Goal: Transaction & Acquisition: Purchase product/service

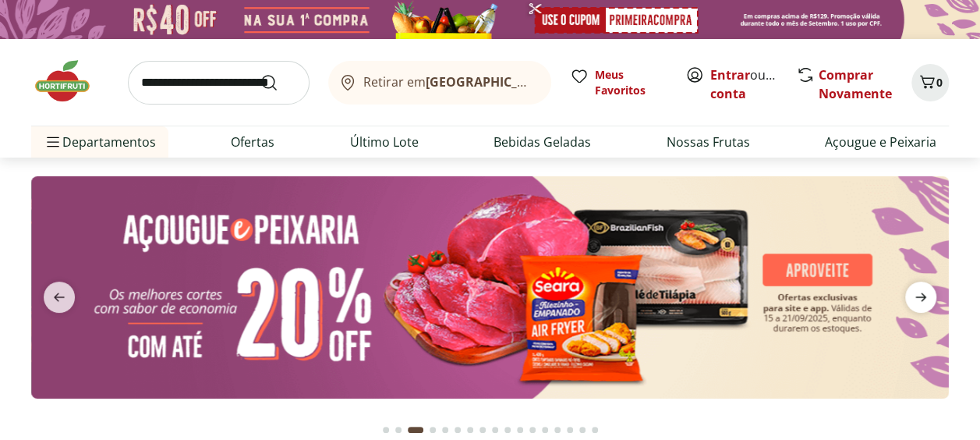
click at [918, 304] on icon "next" at bounding box center [920, 297] width 19 height 19
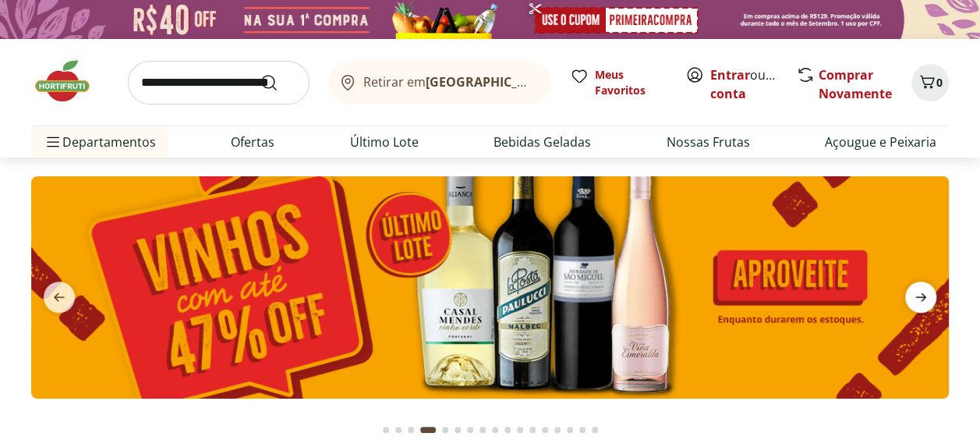
click at [918, 304] on icon "next" at bounding box center [920, 297] width 19 height 19
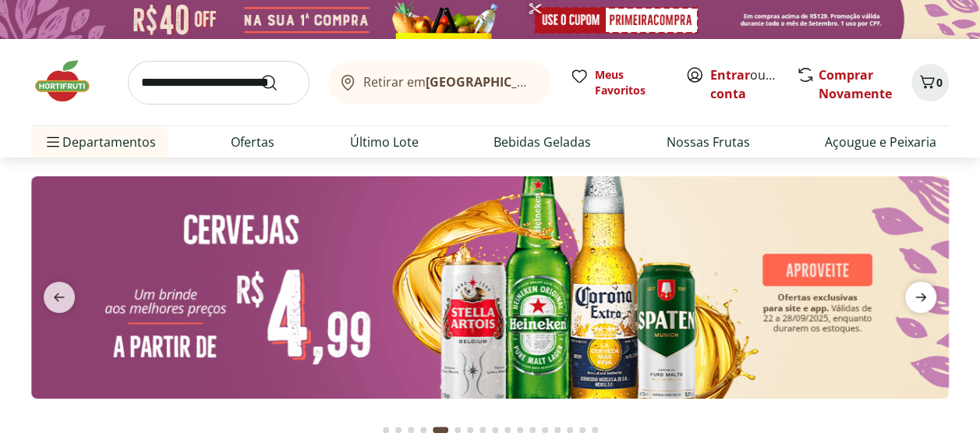
click at [918, 304] on icon "next" at bounding box center [920, 297] width 19 height 19
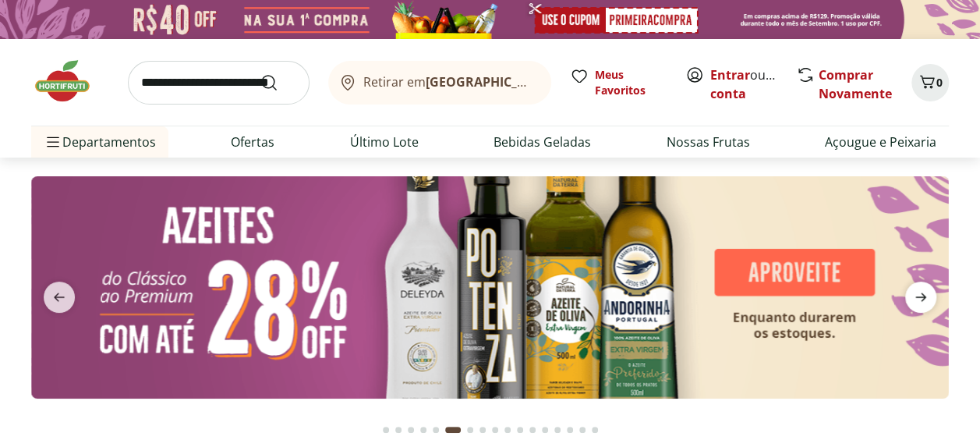
click at [918, 304] on icon "next" at bounding box center [920, 297] width 19 height 19
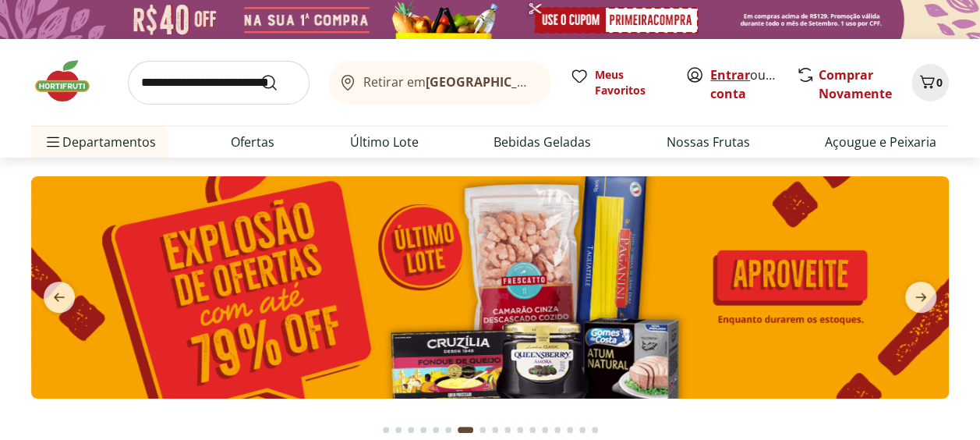
click at [726, 73] on link "Entrar" at bounding box center [730, 74] width 40 height 17
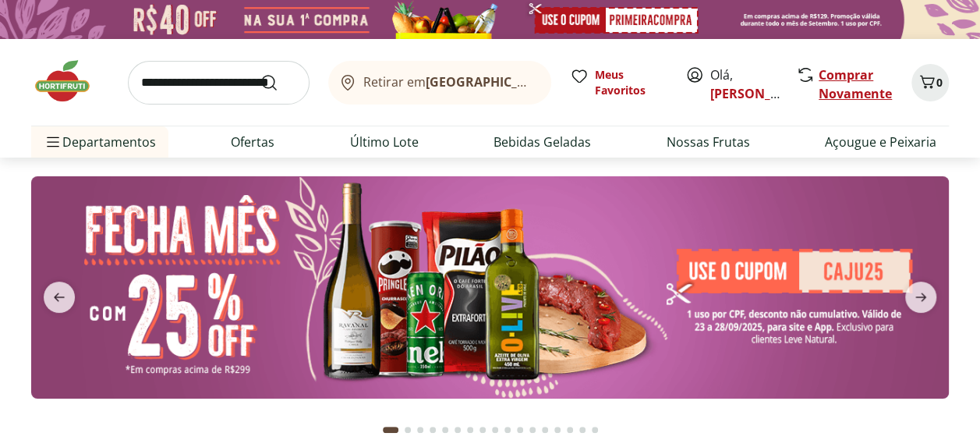
click at [858, 76] on link "Comprar Novamente" at bounding box center [855, 84] width 73 height 36
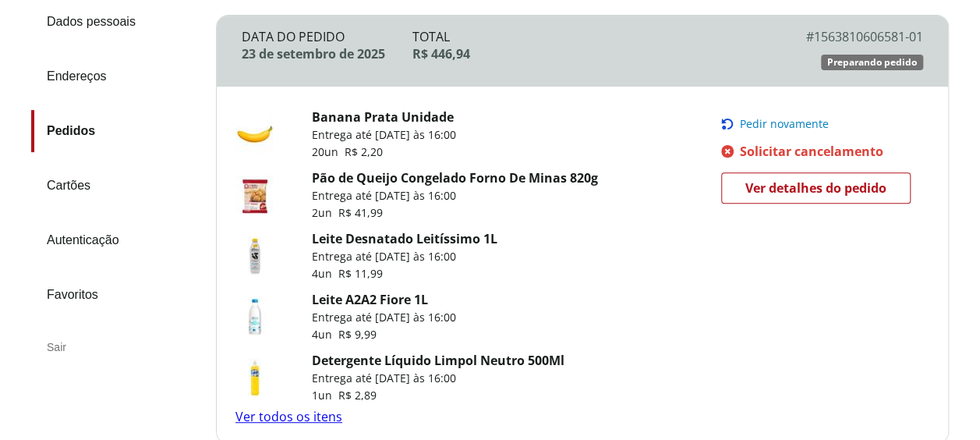
scroll to position [220, 0]
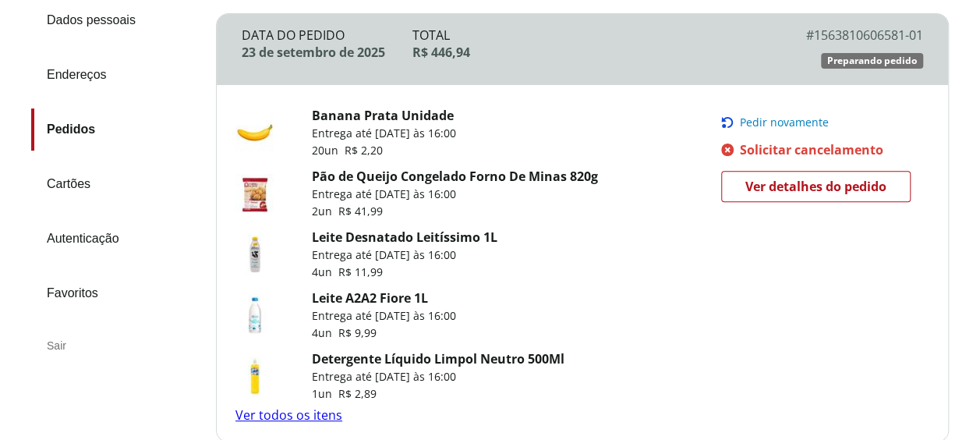
click at [772, 116] on span "Pedir novamente" at bounding box center [784, 122] width 89 height 12
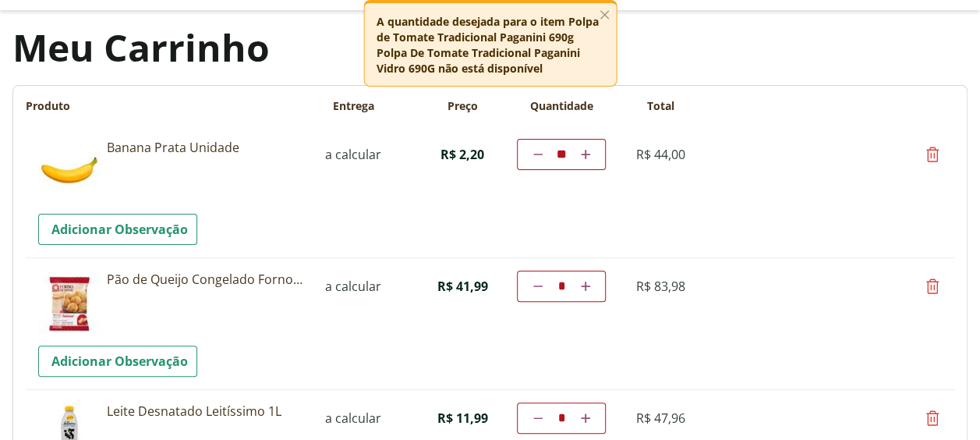
scroll to position [73, 0]
click at [604, 16] on line "button" at bounding box center [604, 15] width 8 height 8
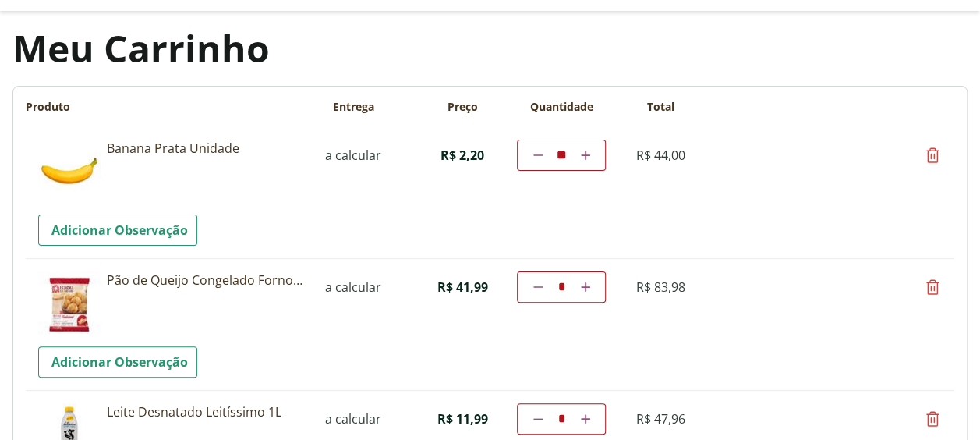
click at [587, 287] on icon at bounding box center [585, 286] width 9 height 9
type input "*"
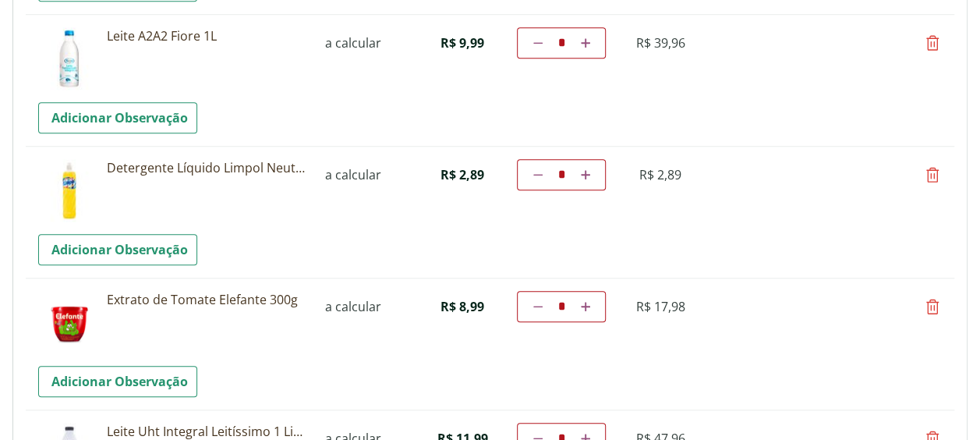
scroll to position [582, 0]
click at [929, 175] on icon at bounding box center [932, 174] width 19 height 19
type input "*"
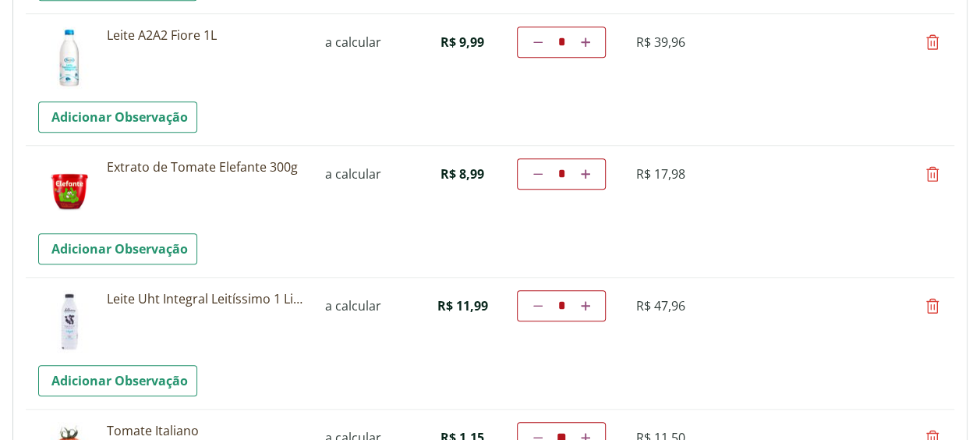
click at [936, 168] on icon at bounding box center [932, 174] width 19 height 19
type input "*"
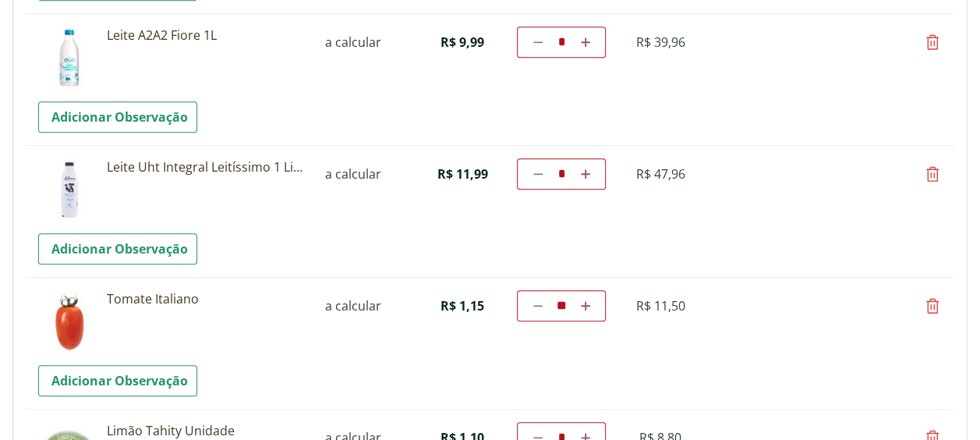
click at [933, 173] on icon at bounding box center [932, 174] width 19 height 19
type input "*"
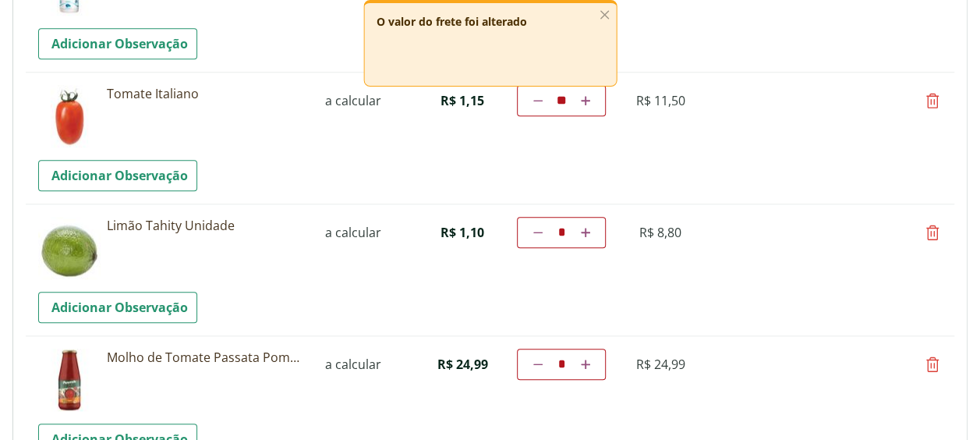
scroll to position [660, 0]
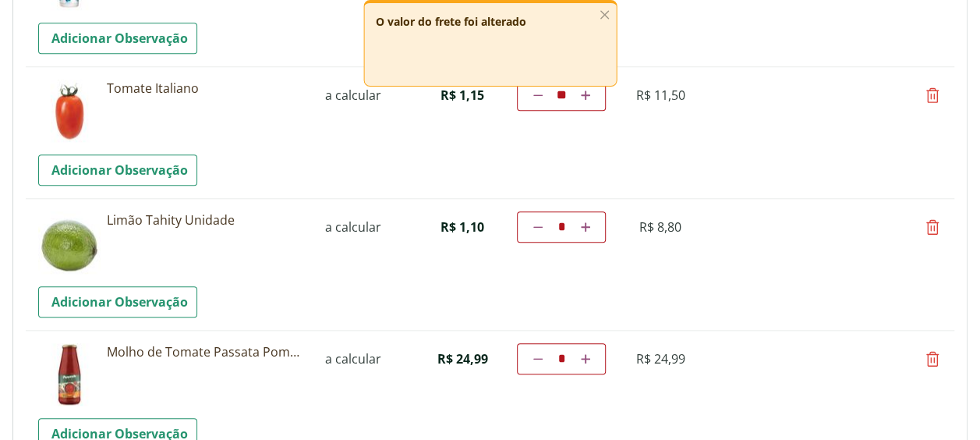
click at [533, 222] on icon at bounding box center [537, 226] width 9 height 9
type input "*"
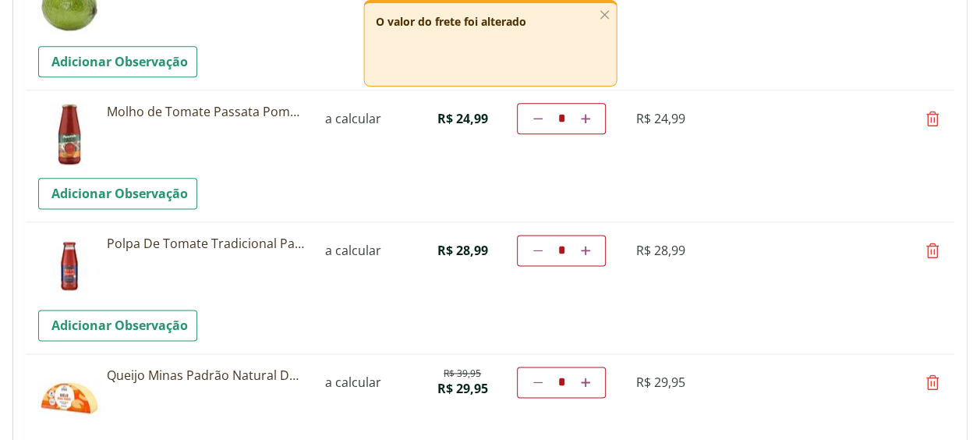
scroll to position [846, 0]
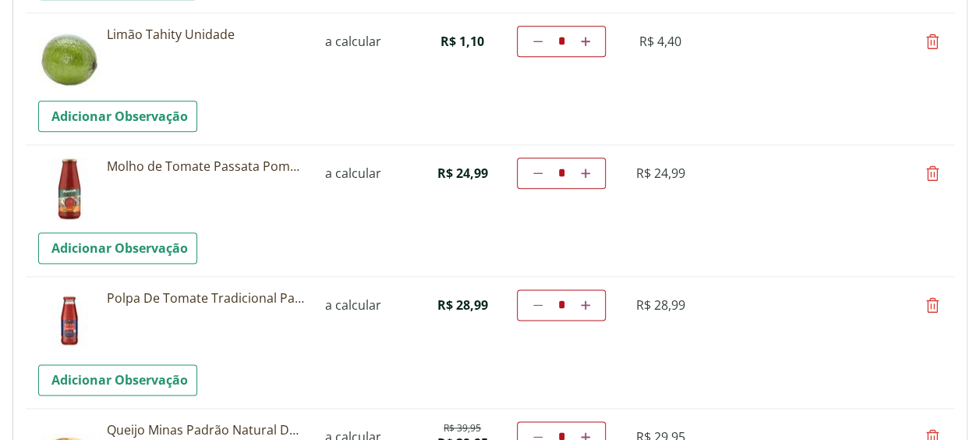
click at [585, 170] on icon at bounding box center [585, 172] width 9 height 9
type input "*"
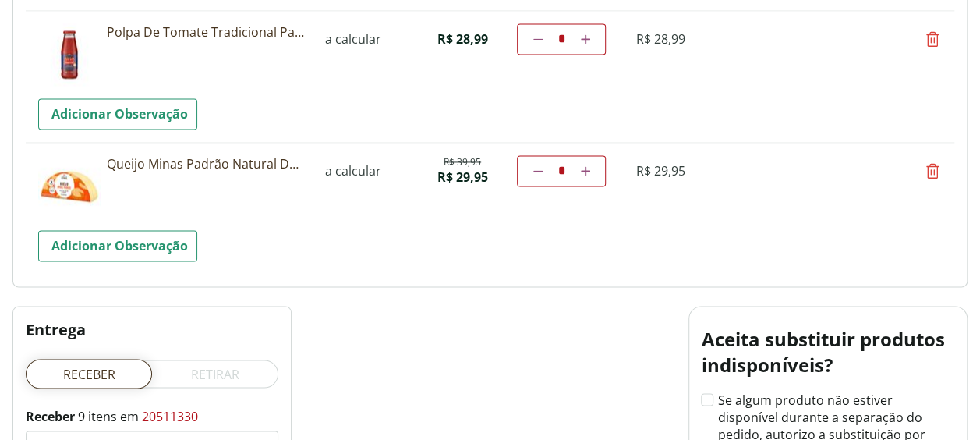
scroll to position [1113, 0]
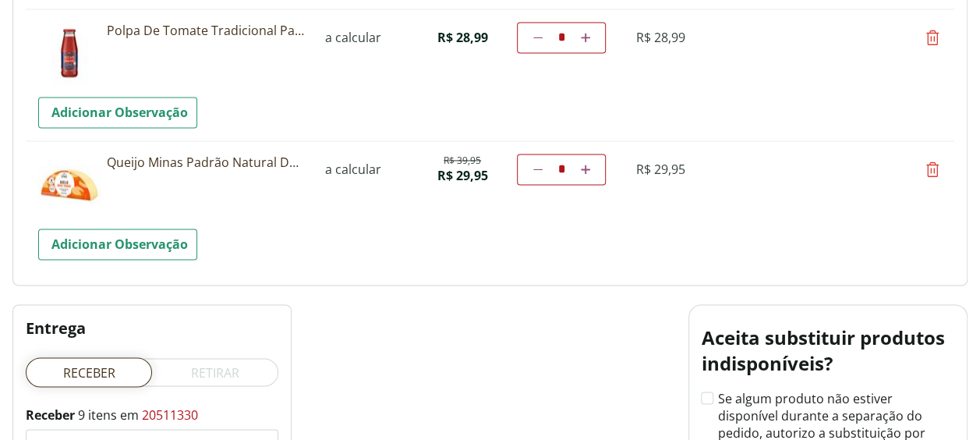
click at [934, 172] on icon at bounding box center [932, 169] width 19 height 19
type input "*"
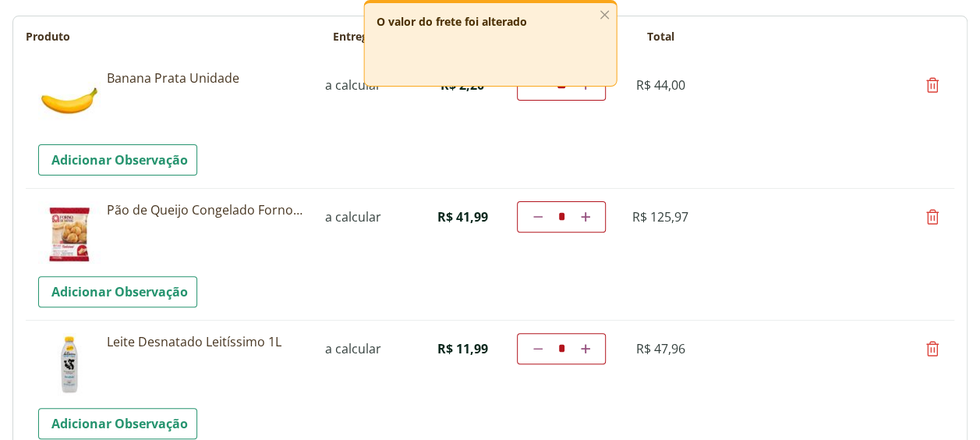
scroll to position [0, 0]
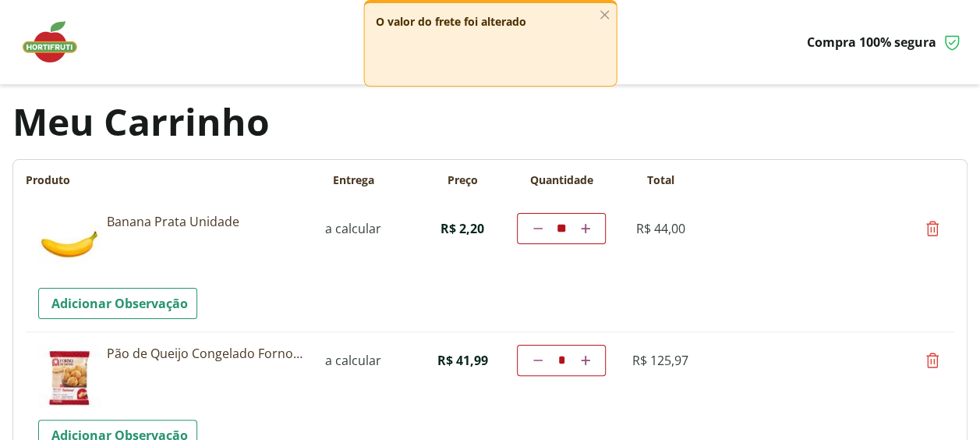
click at [42, 44] on img at bounding box center [58, 42] width 78 height 47
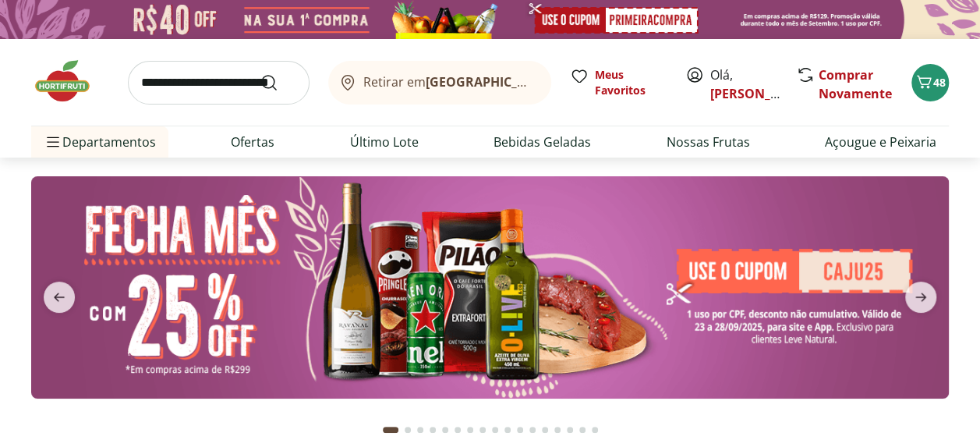
click at [201, 85] on input "search" at bounding box center [219, 83] width 182 height 44
type input "**********"
click at [260, 73] on button "Submit Search" at bounding box center [278, 82] width 37 height 19
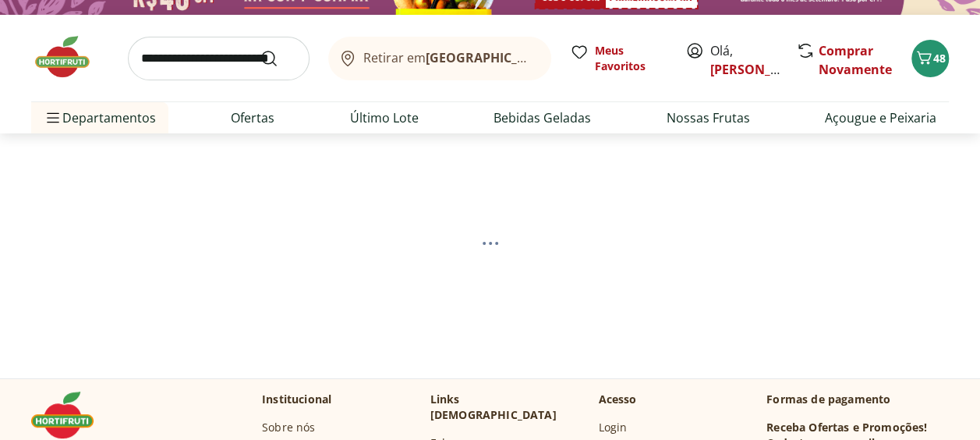
scroll to position [25, 0]
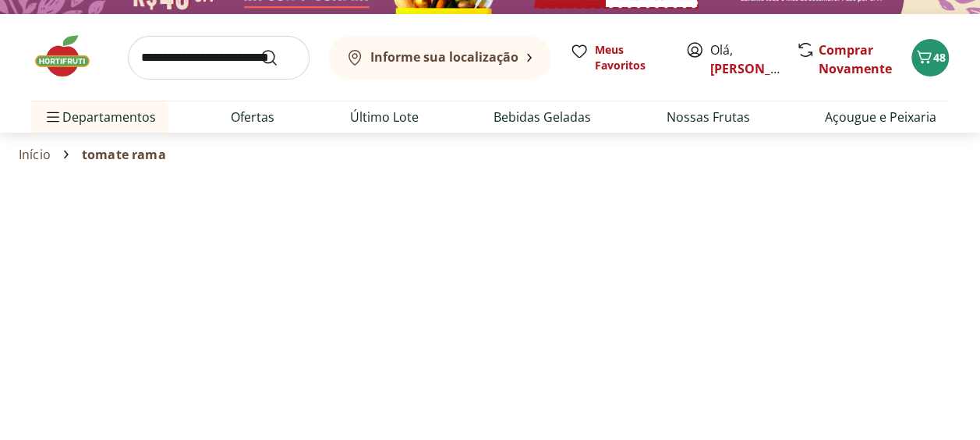
select select "**********"
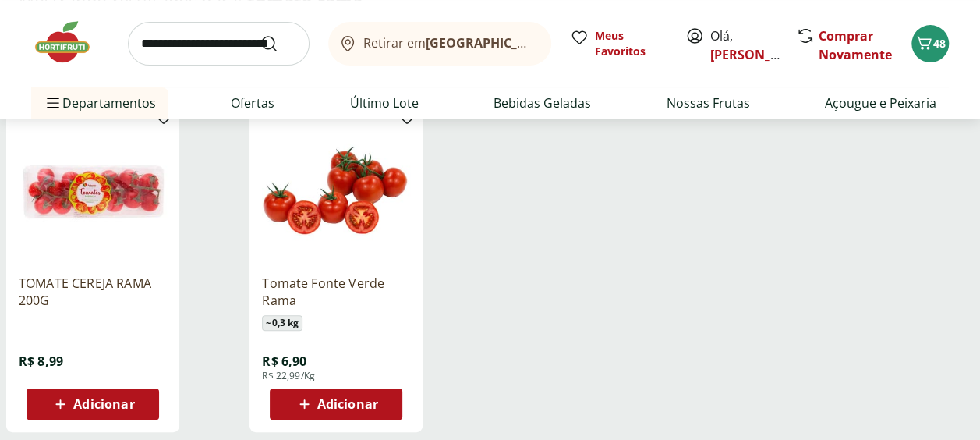
scroll to position [211, 0]
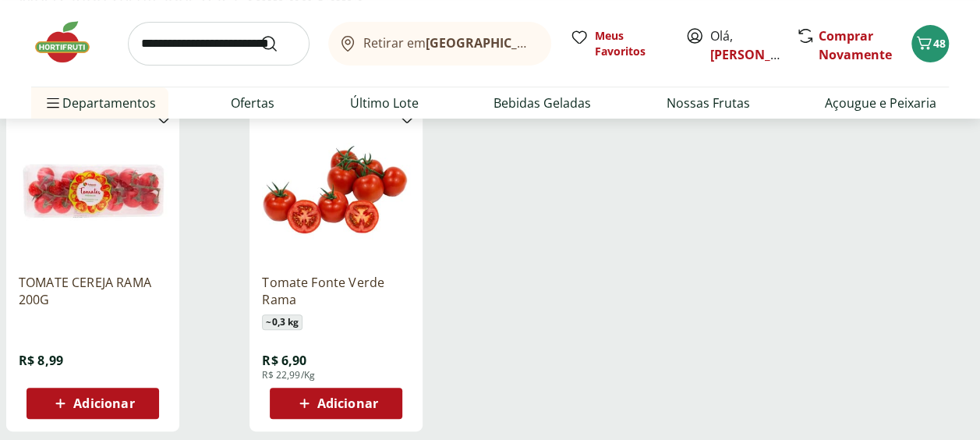
click at [358, 404] on span "Adicionar" at bounding box center [347, 403] width 61 height 12
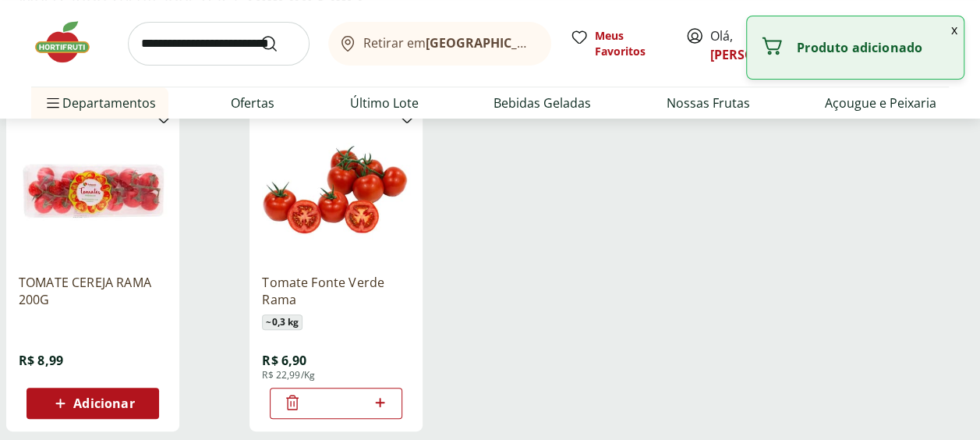
click at [380, 403] on icon at bounding box center [379, 402] width 9 height 9
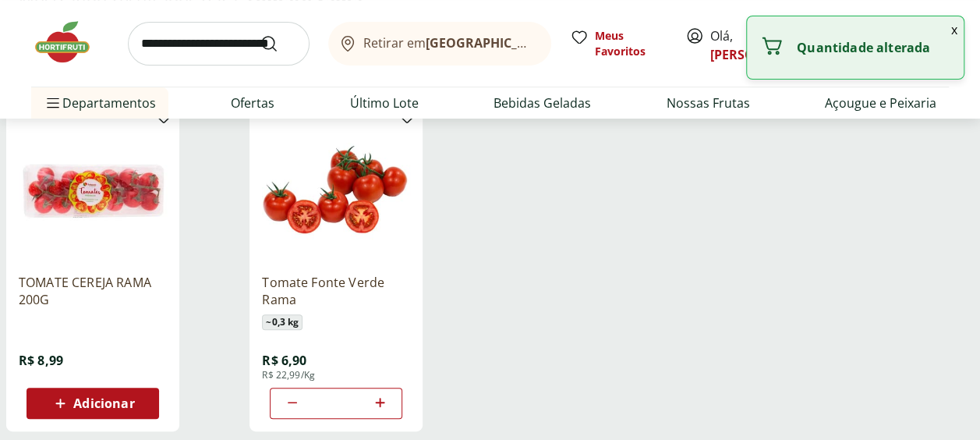
click at [380, 403] on icon at bounding box center [379, 402] width 9 height 9
type input "*"
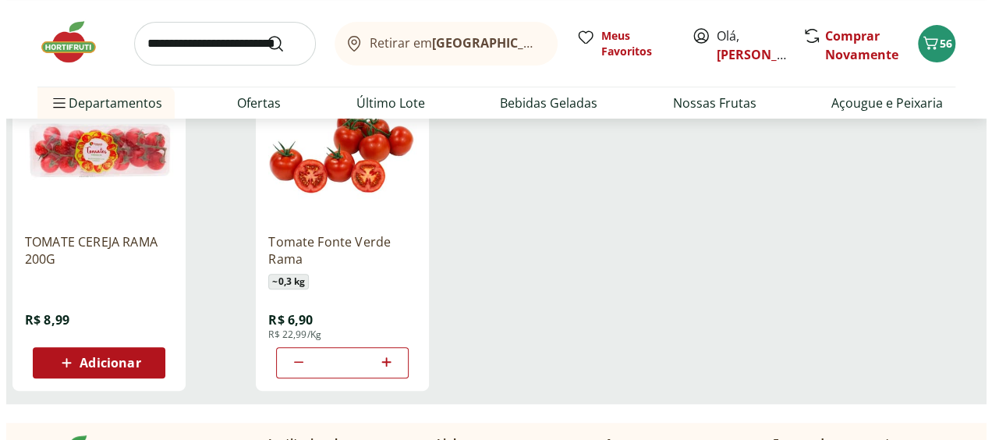
scroll to position [250, 0]
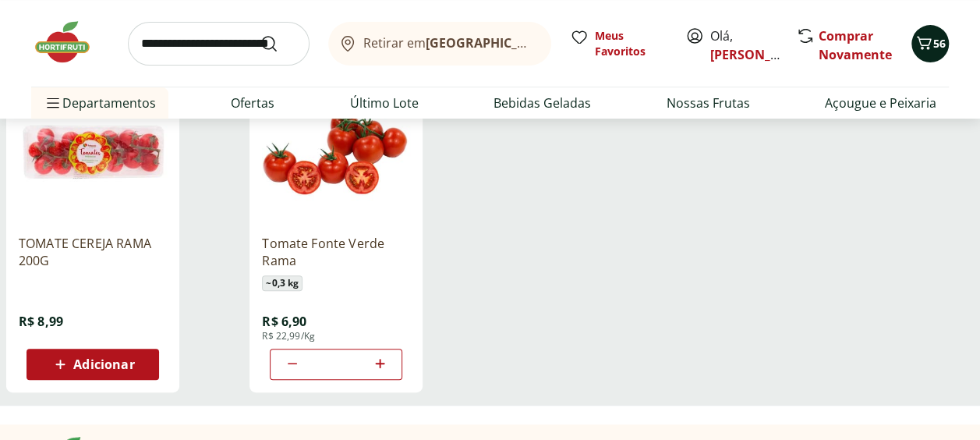
click at [940, 42] on span "56" at bounding box center [939, 43] width 12 height 15
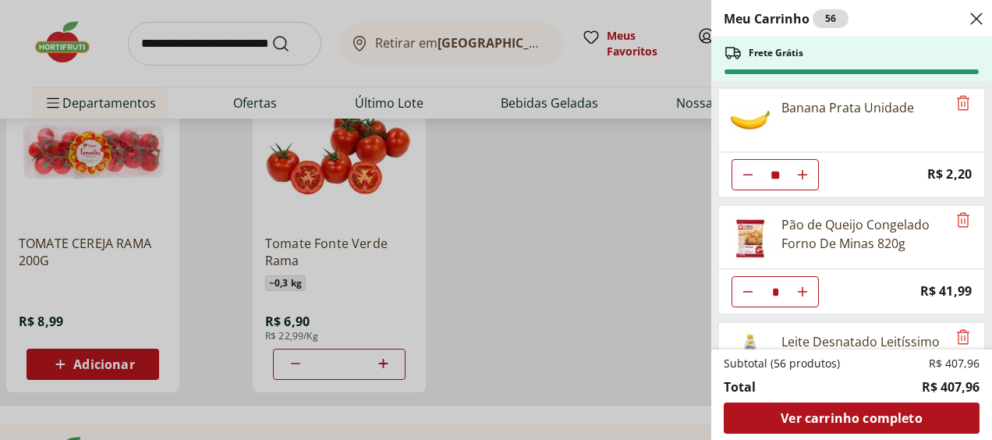
scroll to position [777, 0]
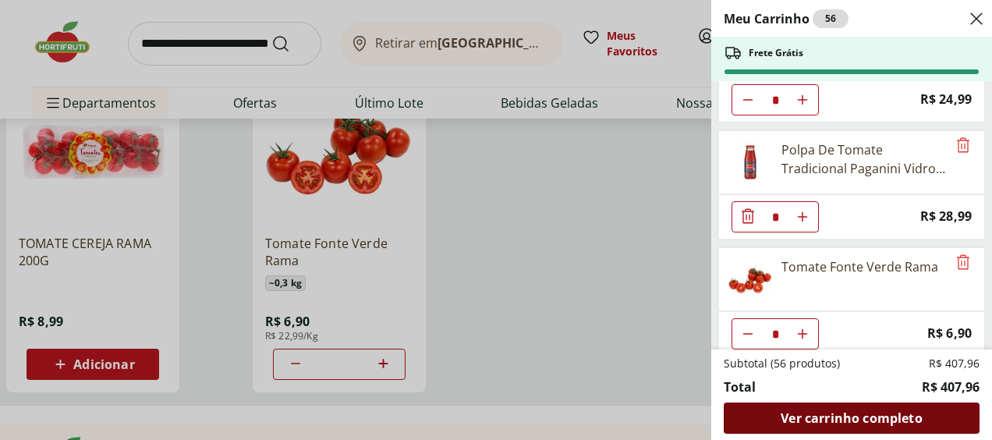
click at [878, 424] on span "Ver carrinho completo" at bounding box center [850, 418] width 141 height 12
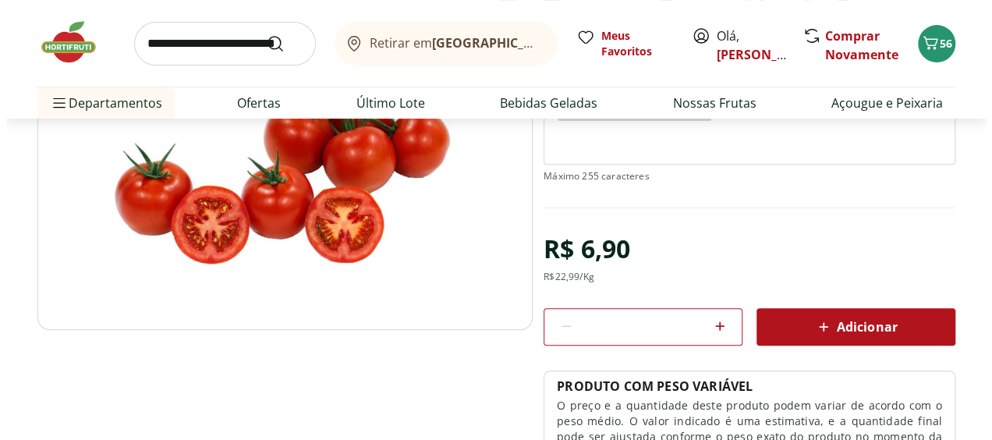
scroll to position [218, 0]
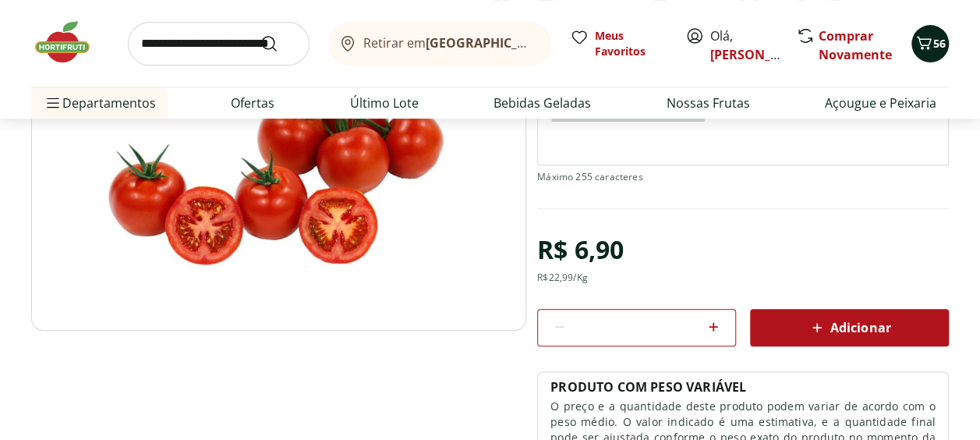
click at [933, 48] on span "56" at bounding box center [939, 43] width 12 height 15
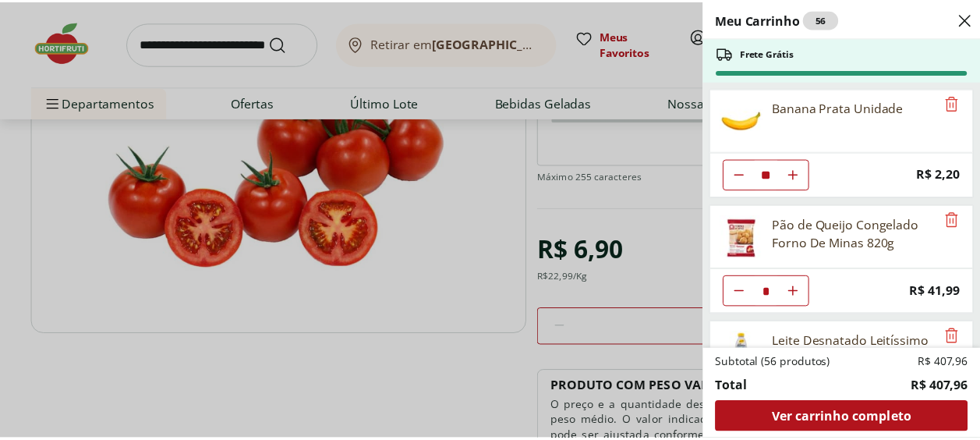
scroll to position [777, 0]
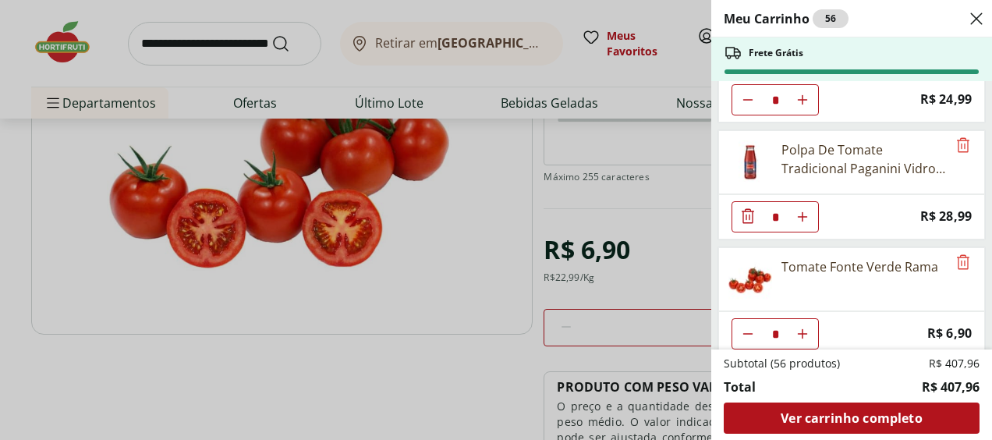
click at [742, 327] on icon "Diminuir Quantidade" at bounding box center [747, 333] width 12 height 12
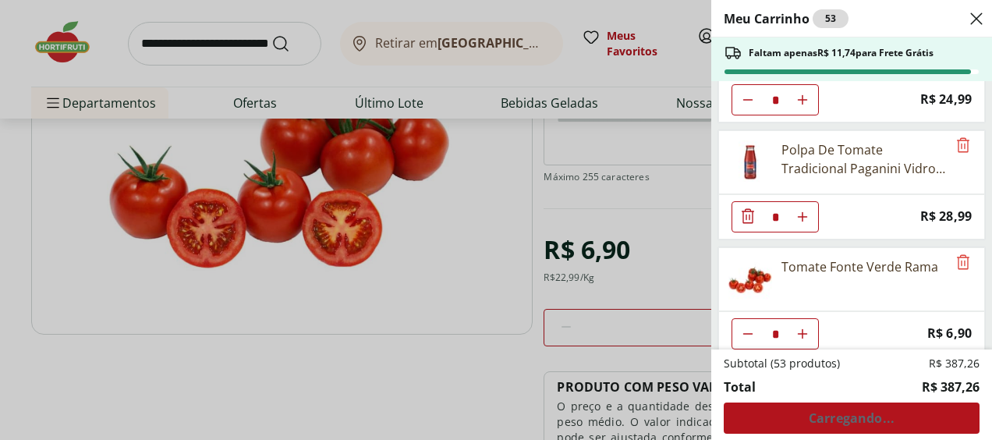
click at [742, 327] on icon "Diminuir Quantidade" at bounding box center [747, 333] width 12 height 12
type input "*"
click at [664, 249] on div "Meu Carrinho 52 Faltam apenas R$ 18,64 para Frete Grátis Banana Prata Unidade *…" at bounding box center [496, 220] width 992 height 440
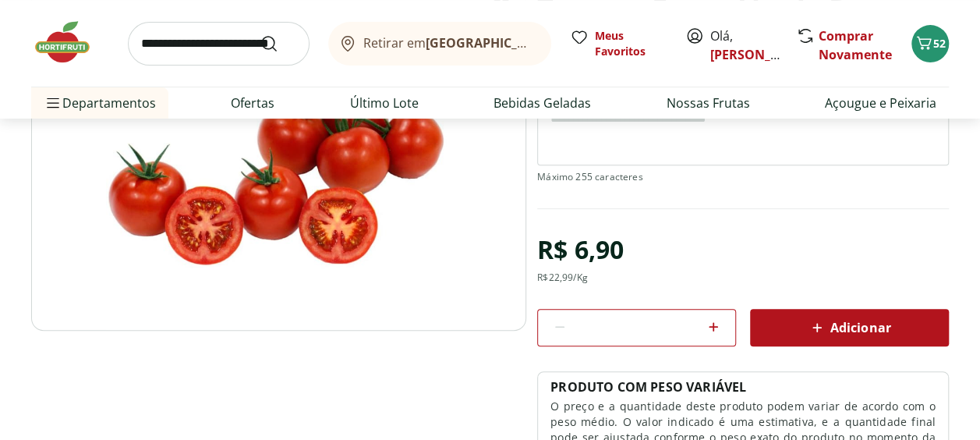
click at [200, 52] on input "search" at bounding box center [219, 44] width 182 height 44
type input "*******"
click at [260, 34] on button "Submit Search" at bounding box center [278, 43] width 37 height 19
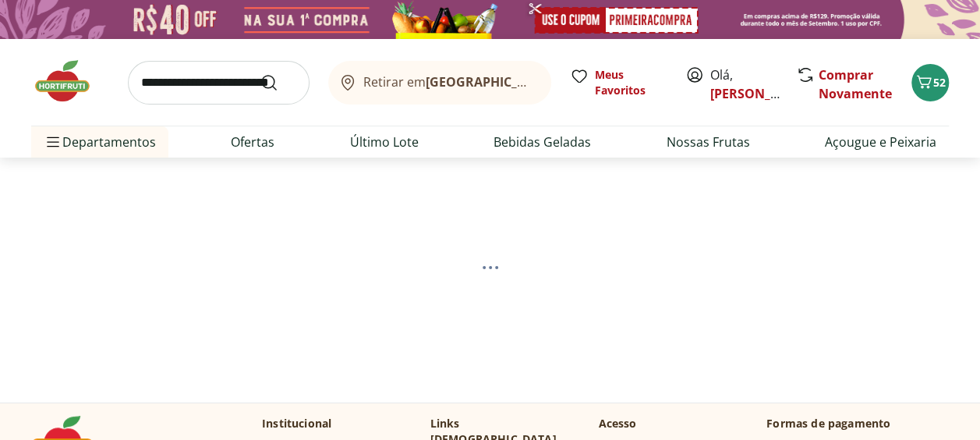
select select "**********"
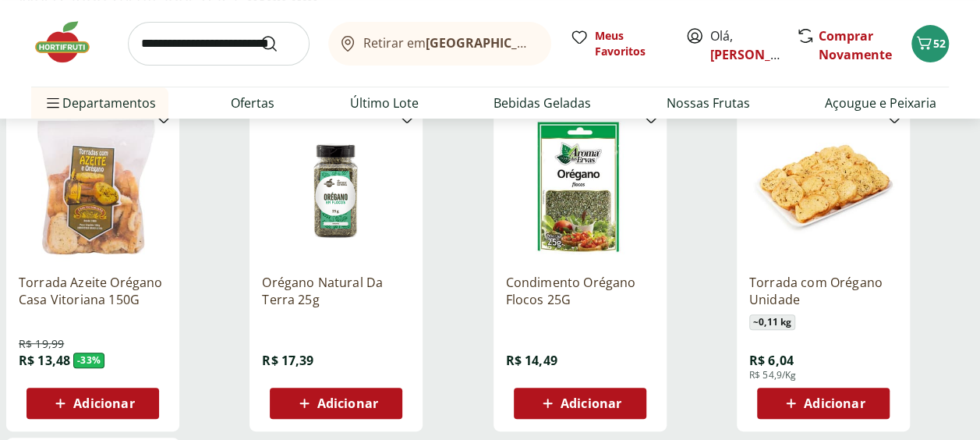
scroll to position [206, 0]
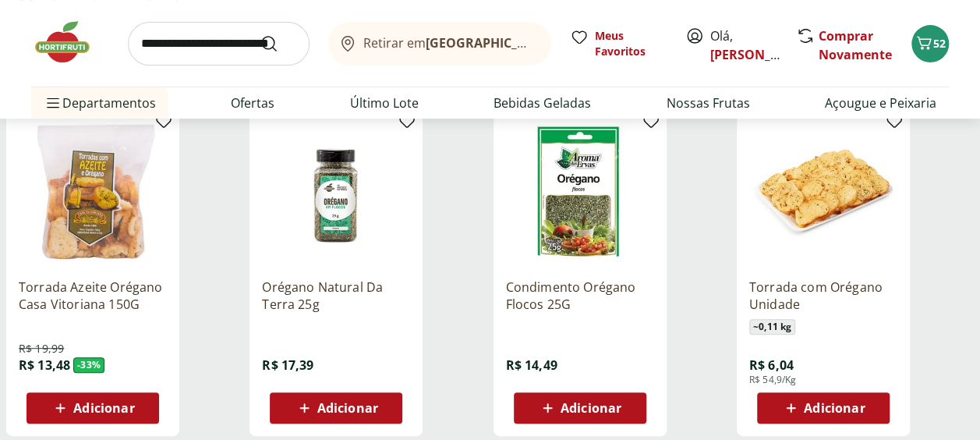
click at [232, 50] on input "search" at bounding box center [219, 44] width 182 height 44
type input "******"
click at [260, 34] on button "Submit Search" at bounding box center [278, 43] width 37 height 19
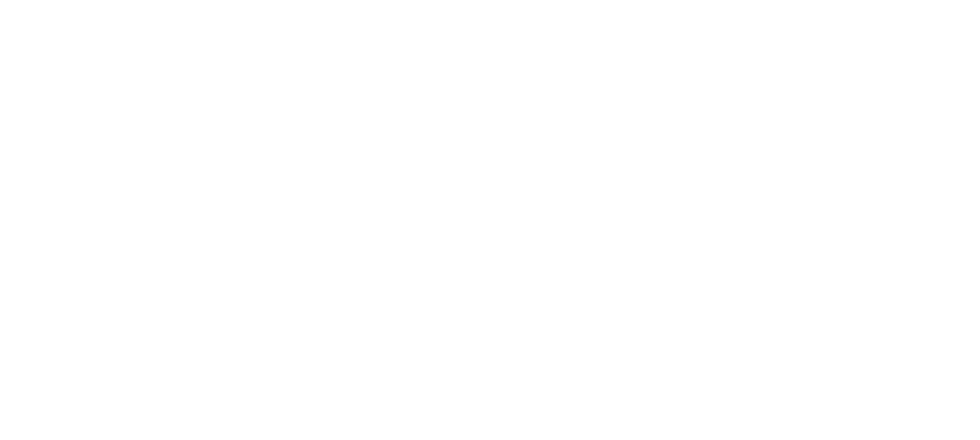
select select "**********"
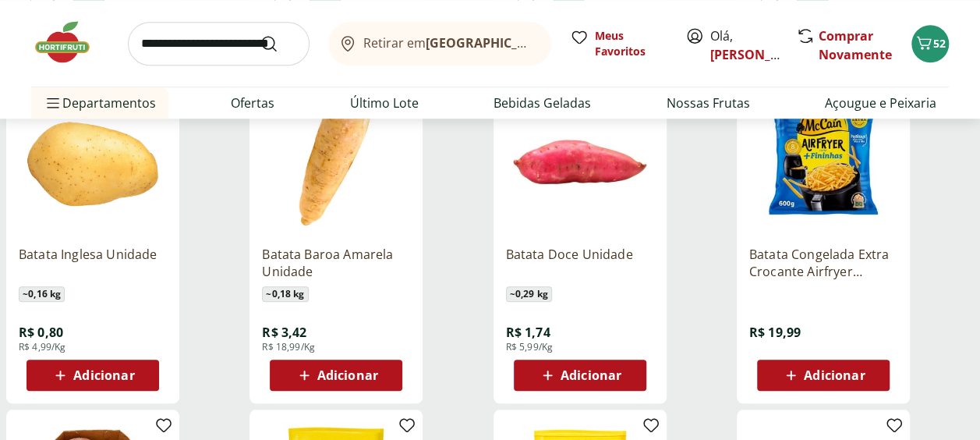
scroll to position [576, 0]
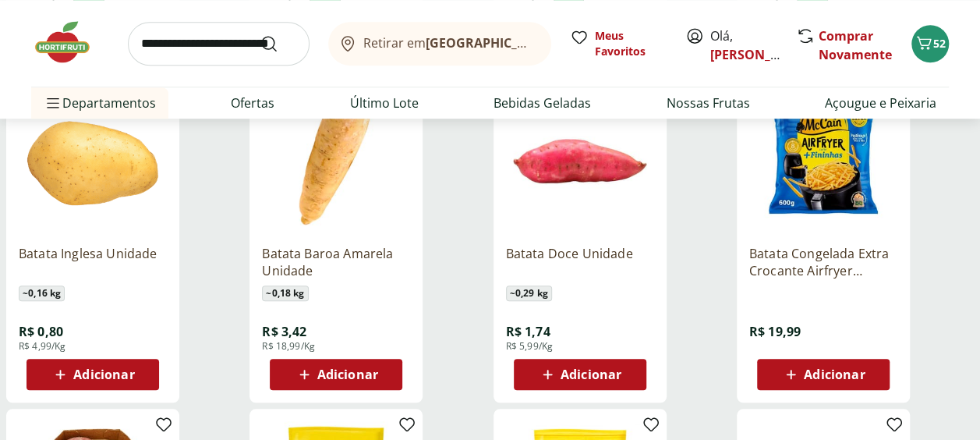
click at [99, 373] on span "Adicionar" at bounding box center [103, 374] width 61 height 12
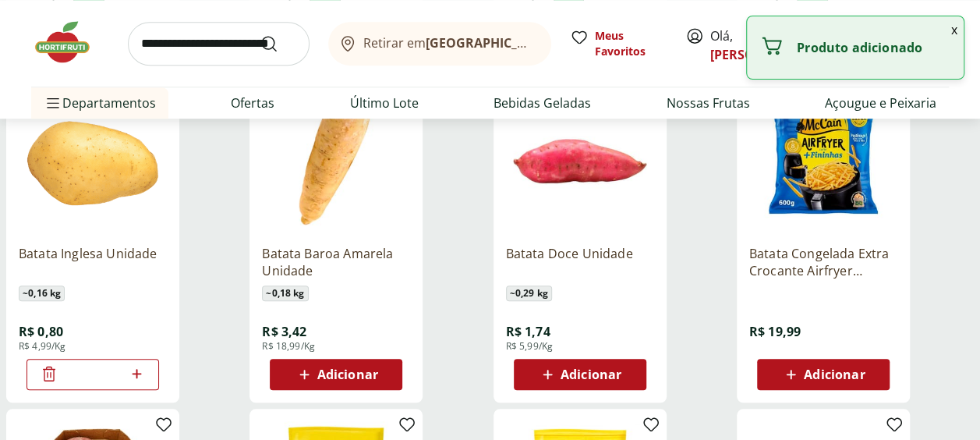
click at [142, 371] on icon at bounding box center [136, 373] width 19 height 19
type input "*"
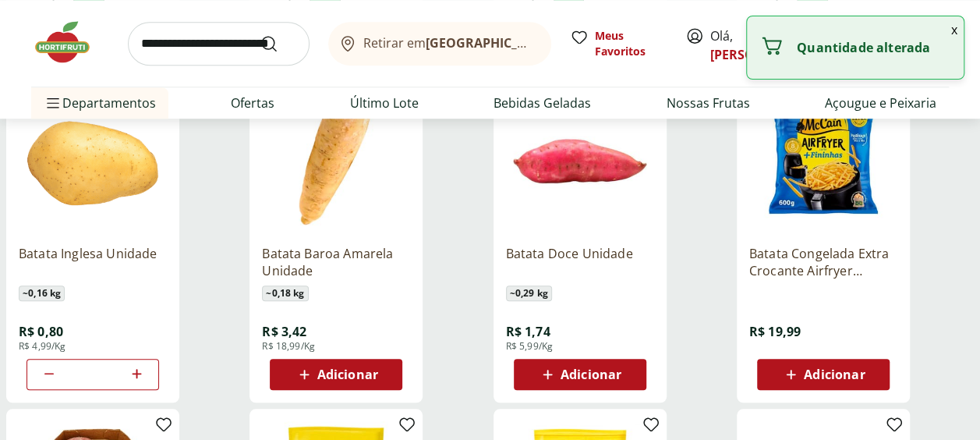
click at [167, 52] on input "search" at bounding box center [219, 44] width 182 height 44
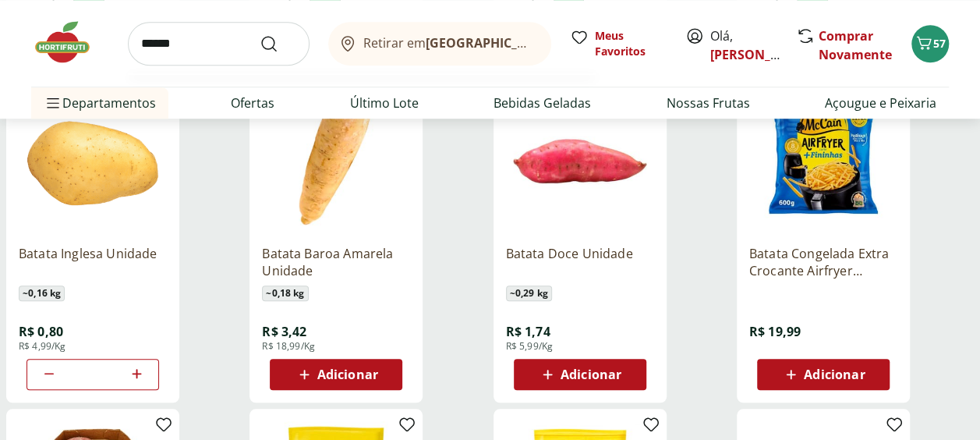
type input "******"
click at [260, 34] on button "Submit Search" at bounding box center [278, 43] width 37 height 19
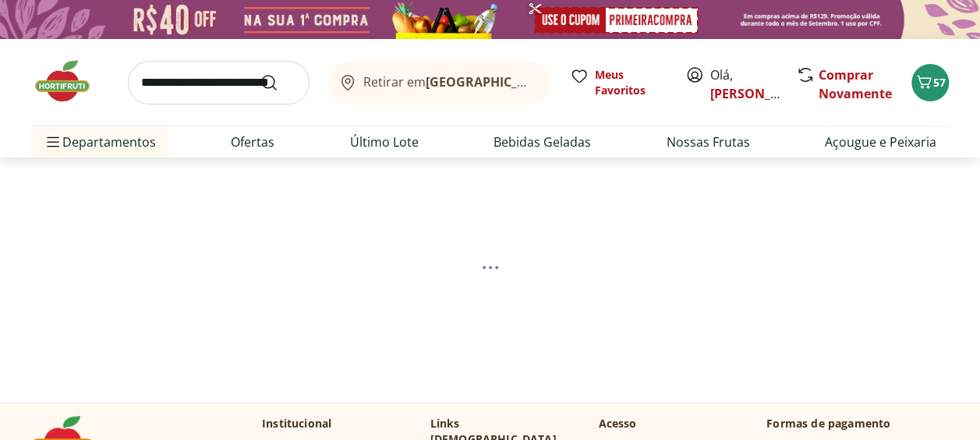
select select "**********"
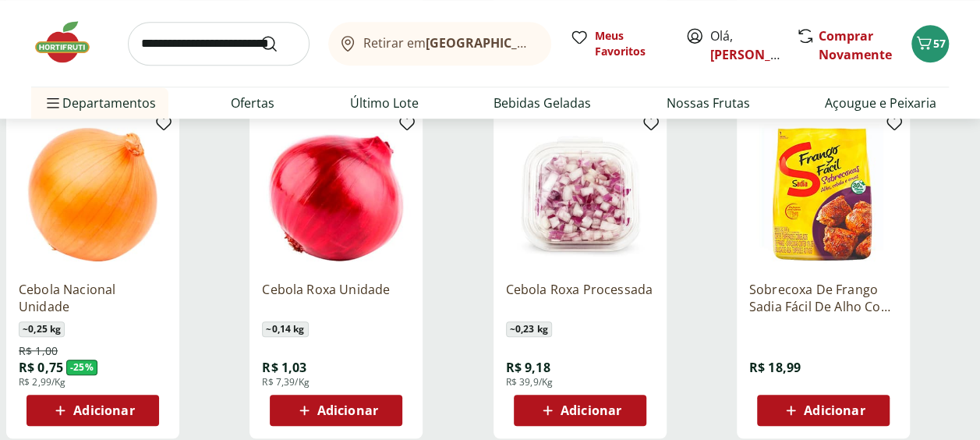
scroll to position [539, 0]
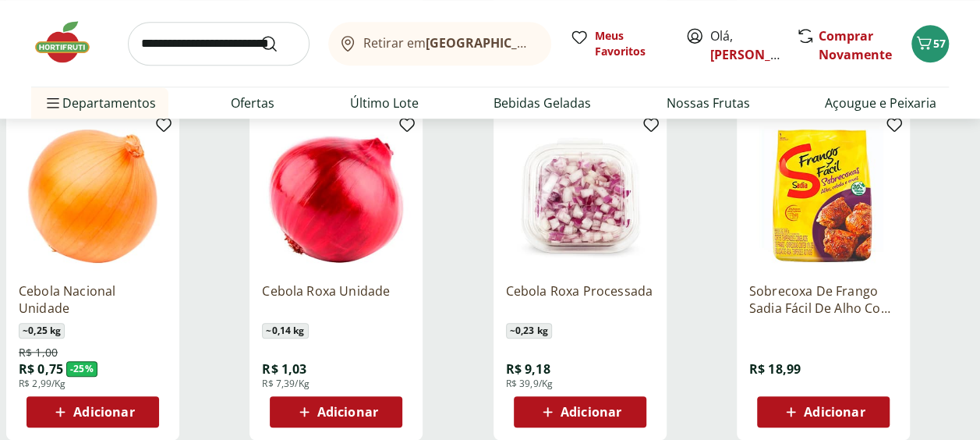
click at [101, 396] on button "Adicionar" at bounding box center [93, 411] width 133 height 31
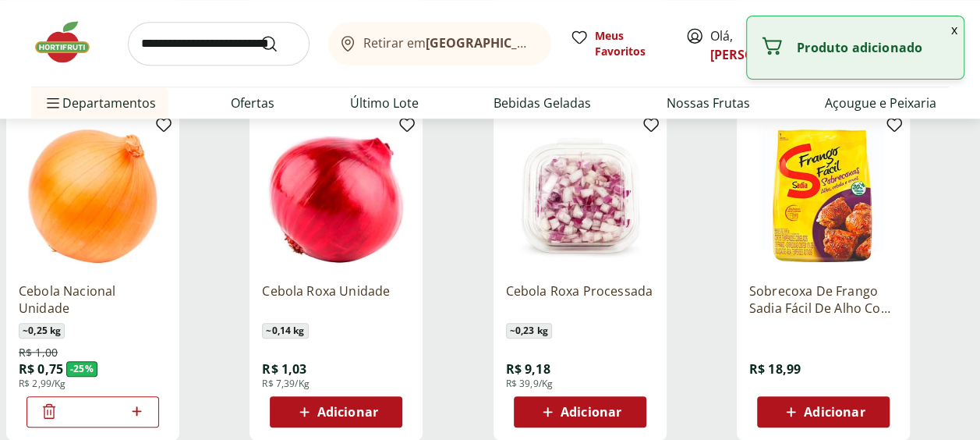
click at [139, 410] on icon at bounding box center [136, 410] width 9 height 9
type input "*"
click at [226, 44] on input "search" at bounding box center [219, 44] width 182 height 44
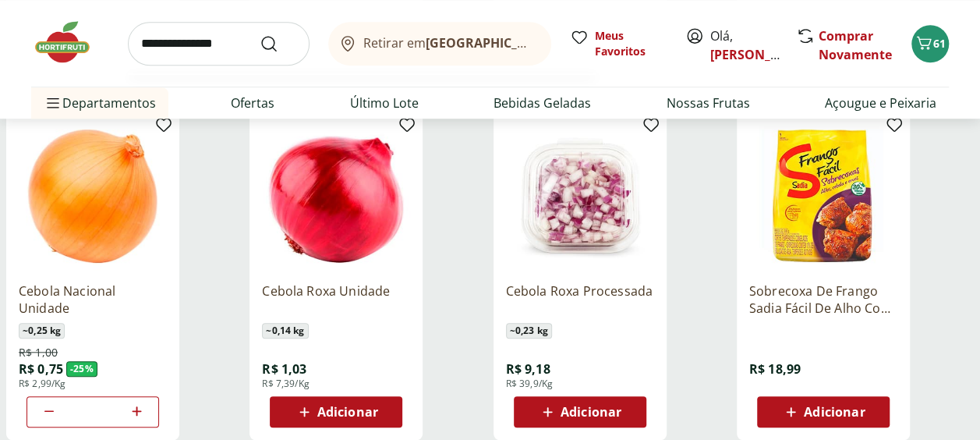
type input "**********"
click at [260, 34] on button "Submit Search" at bounding box center [278, 43] width 37 height 19
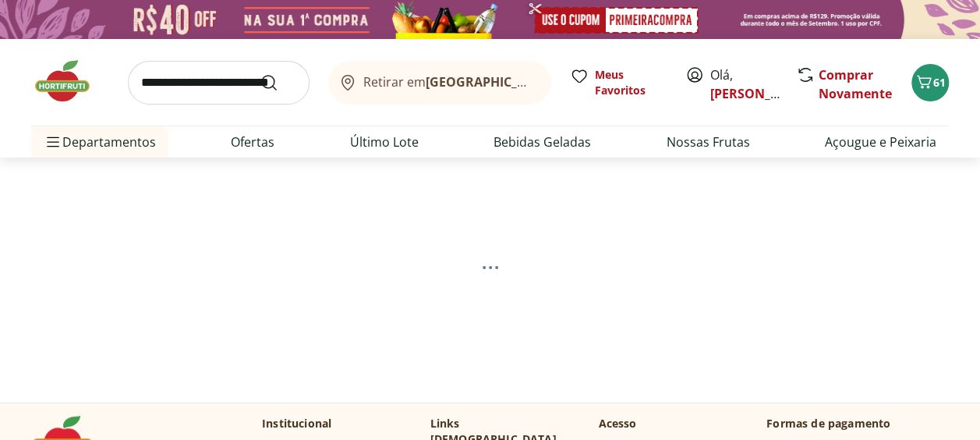
select select "**********"
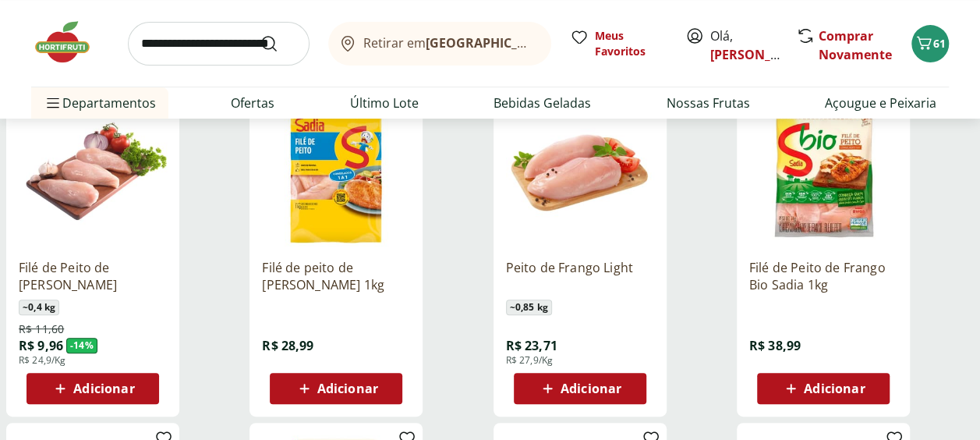
scroll to position [226, 0]
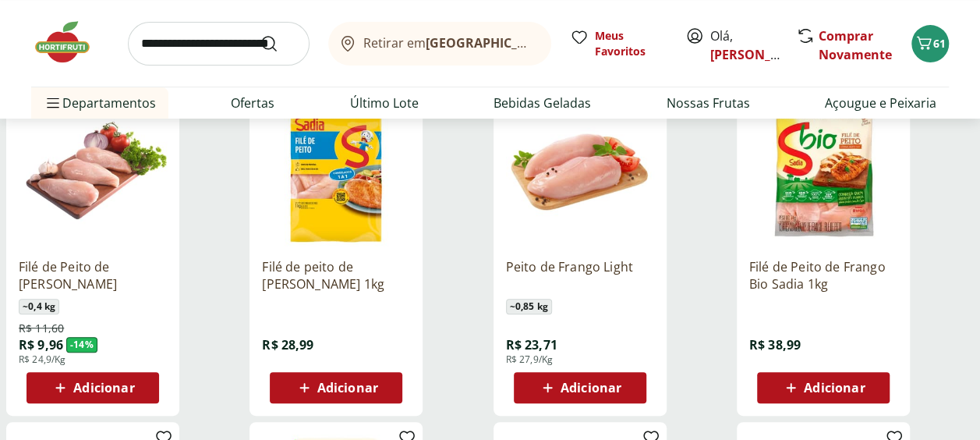
click at [354, 396] on div "Adicionar" at bounding box center [336, 387] width 108 height 28
click at [201, 45] on input "search" at bounding box center [219, 44] width 182 height 44
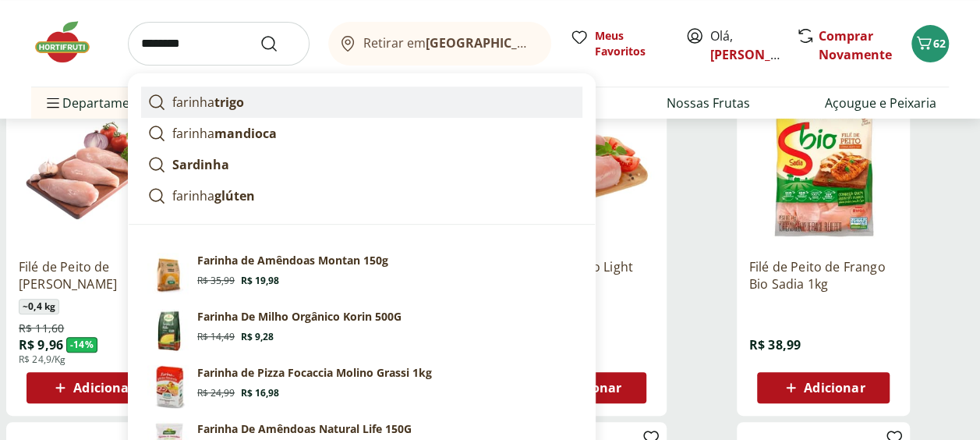
click at [230, 95] on strong "trigo" at bounding box center [229, 102] width 30 height 17
type input "**********"
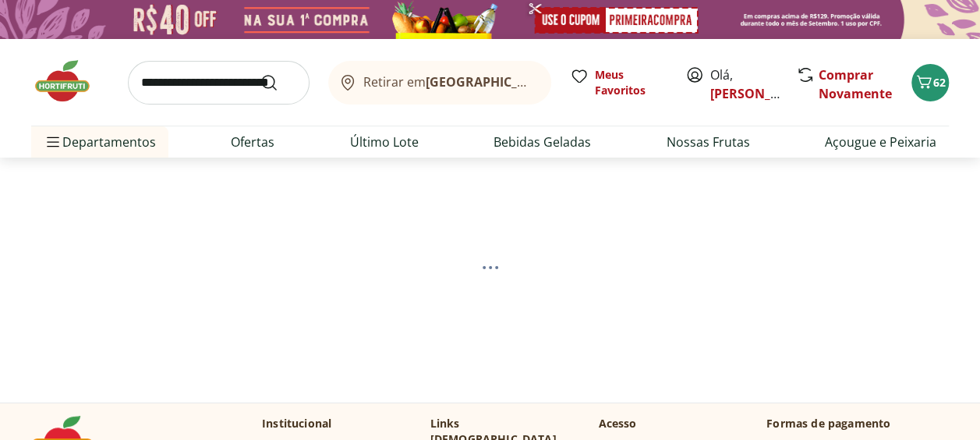
select select "**********"
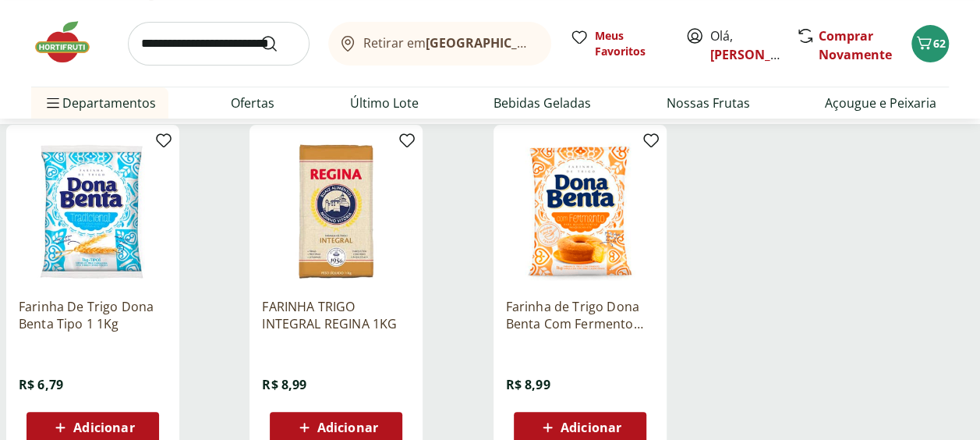
scroll to position [189, 0]
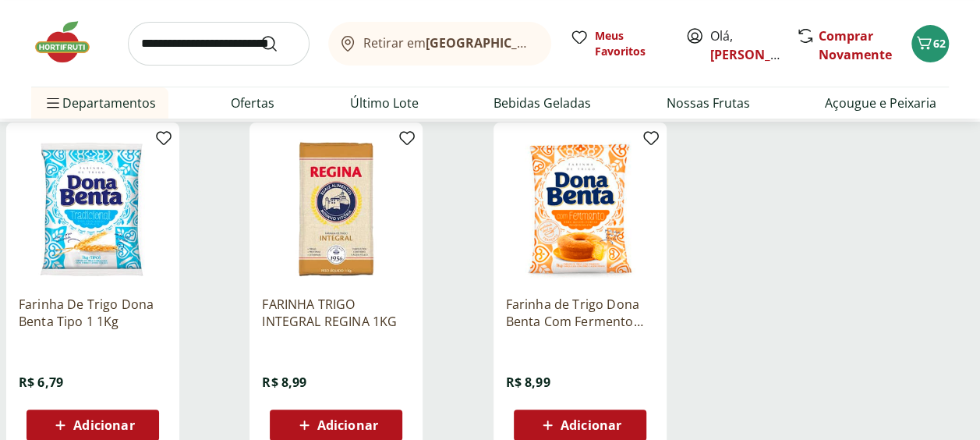
click at [103, 416] on span "Adicionar" at bounding box center [92, 425] width 83 height 19
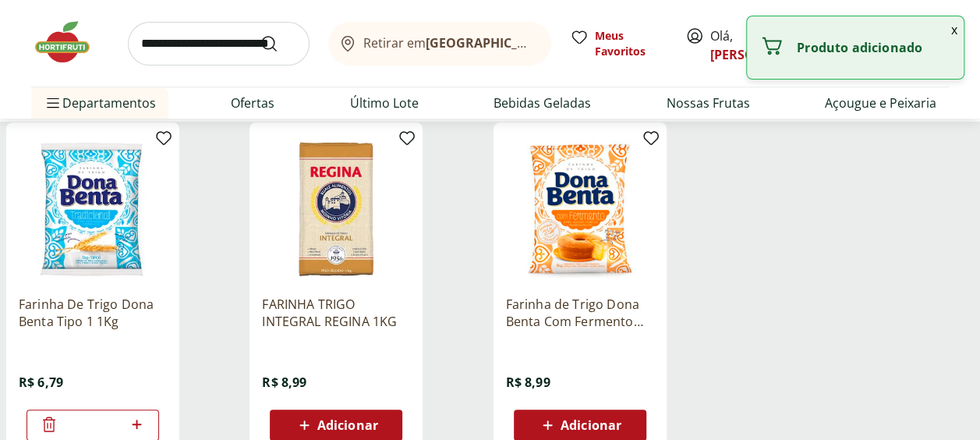
click at [215, 41] on input "search" at bounding box center [219, 44] width 182 height 44
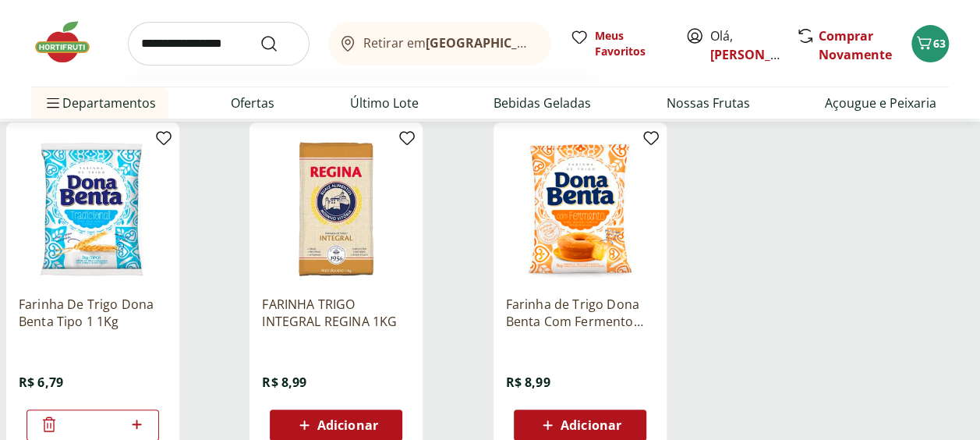
type input "**********"
click at [260, 34] on button "Submit Search" at bounding box center [278, 43] width 37 height 19
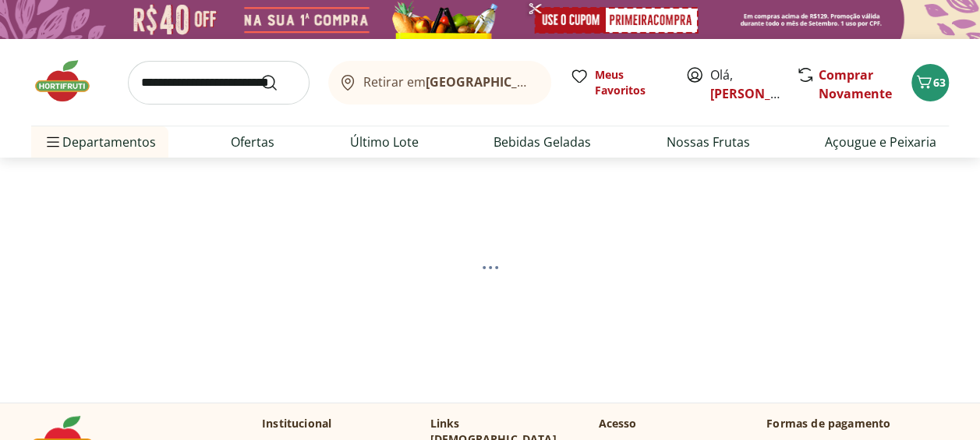
select select "**********"
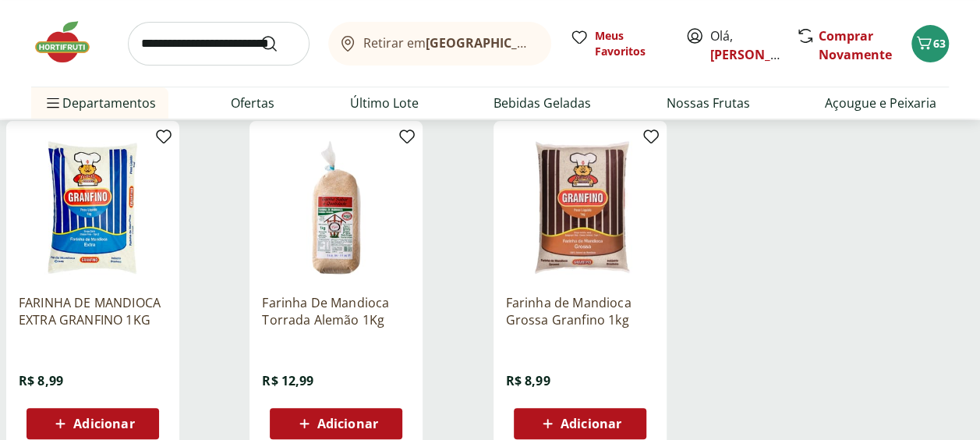
scroll to position [200, 0]
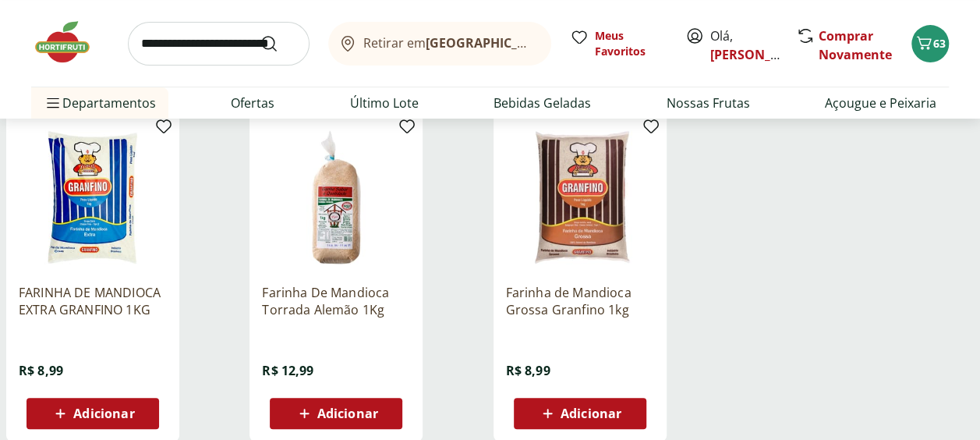
click at [98, 416] on span "Adicionar" at bounding box center [103, 413] width 61 height 12
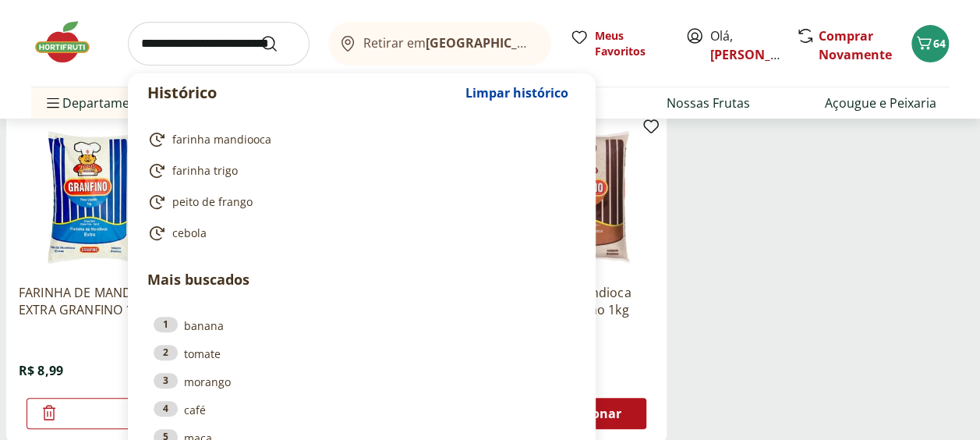
click at [187, 45] on input "search" at bounding box center [219, 44] width 182 height 44
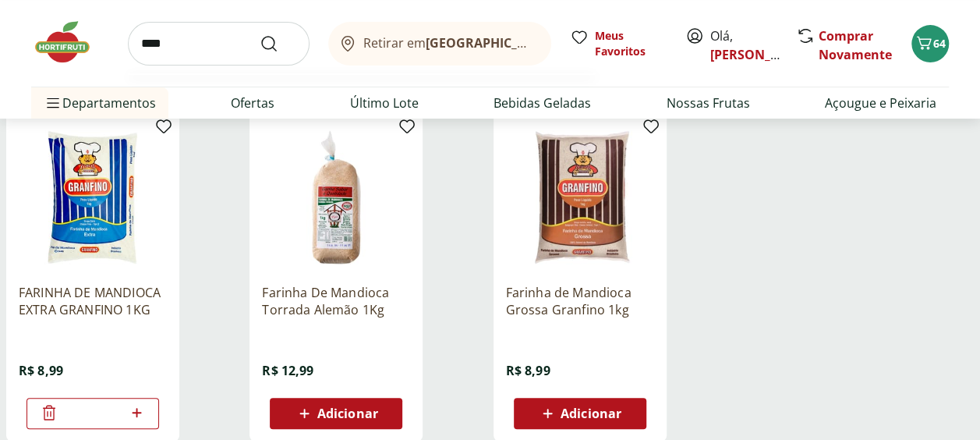
type input "****"
click at [260, 34] on button "Submit Search" at bounding box center [278, 43] width 37 height 19
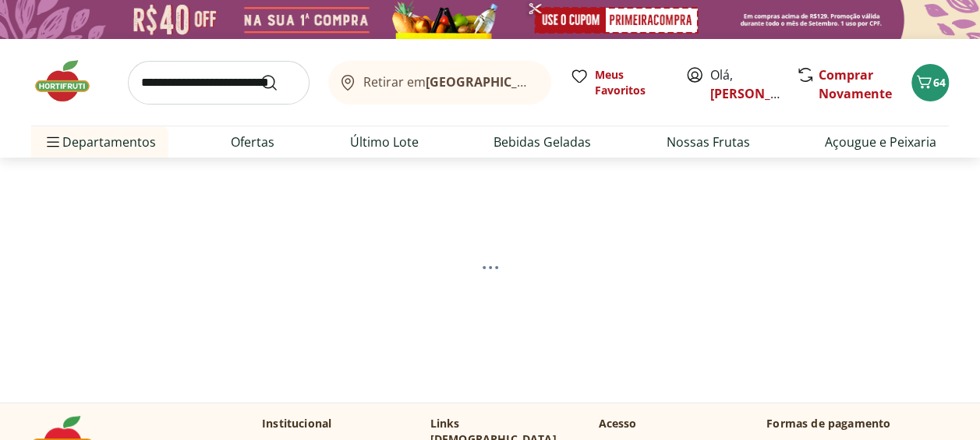
select select "**********"
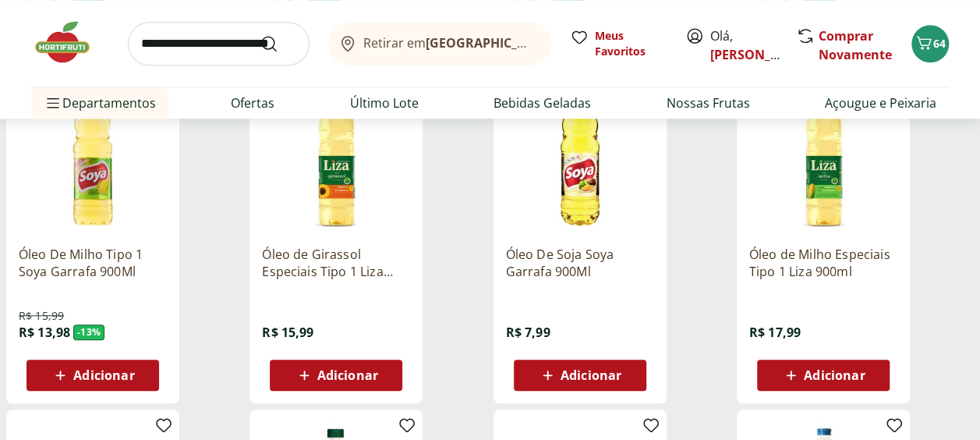
scroll to position [578, 0]
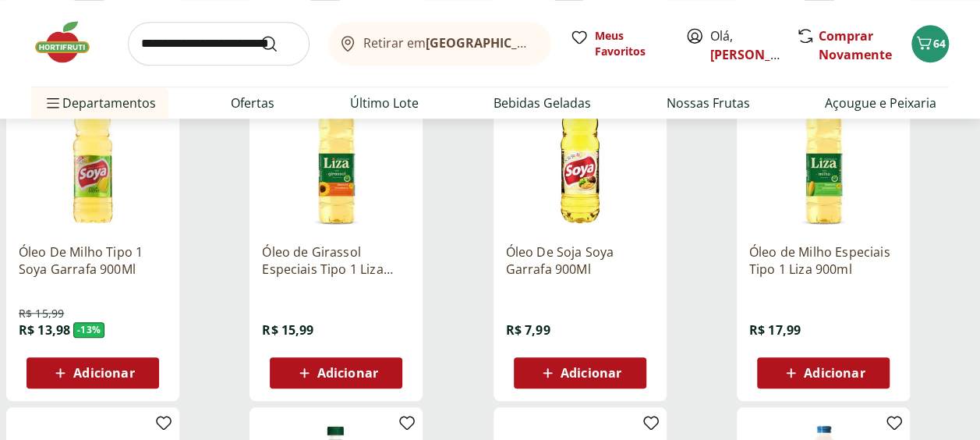
click at [627, 370] on div "Adicionar" at bounding box center [580, 373] width 108 height 28
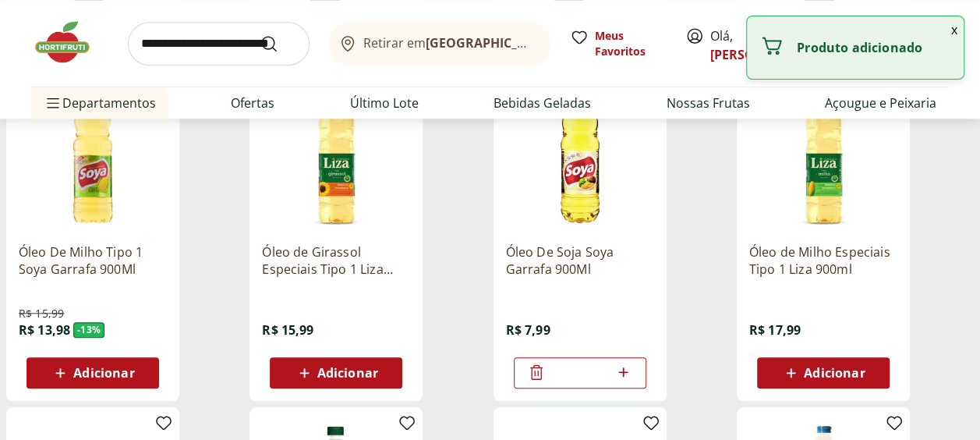
click at [189, 43] on input "search" at bounding box center [219, 44] width 182 height 44
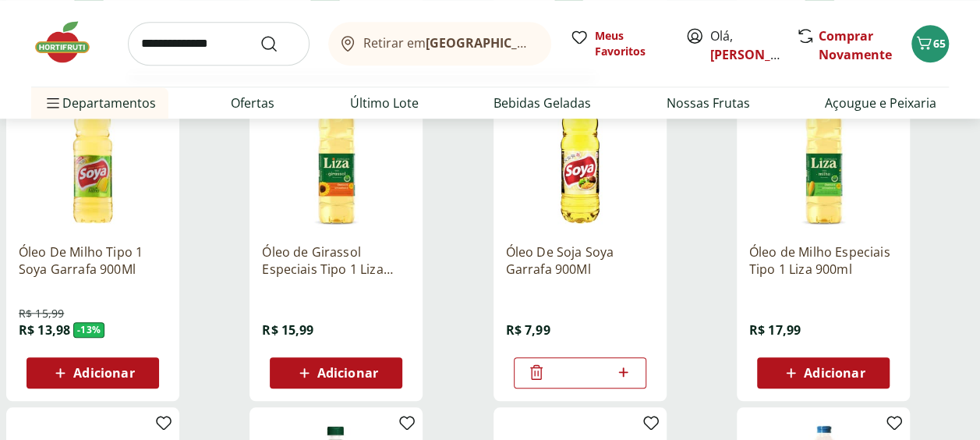
type input "**********"
click at [260, 34] on button "Submit Search" at bounding box center [278, 43] width 37 height 19
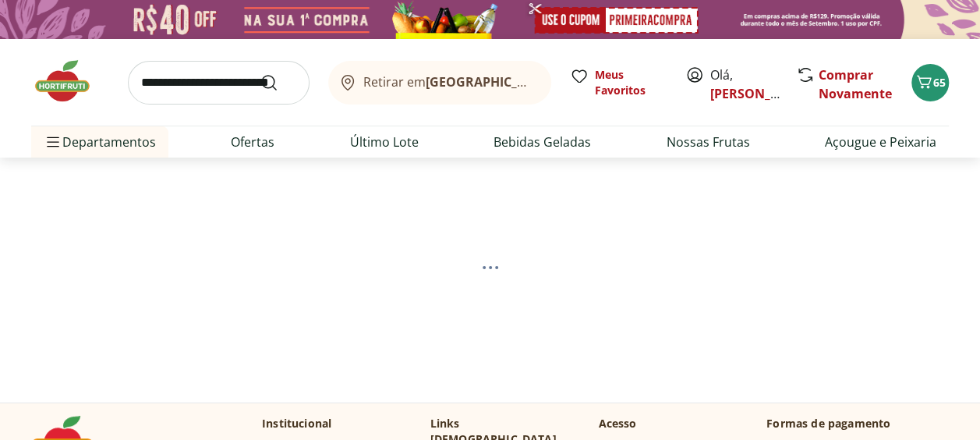
select select "**********"
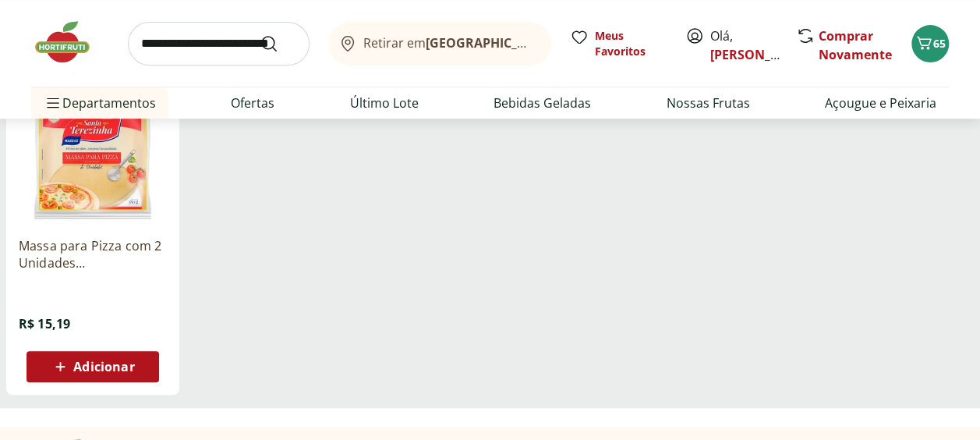
scroll to position [250, 0]
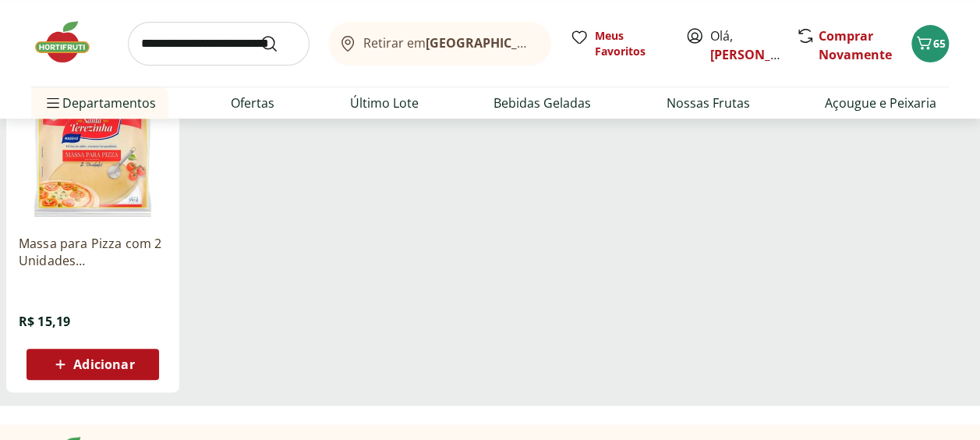
click at [94, 361] on span "Adicionar" at bounding box center [103, 364] width 61 height 12
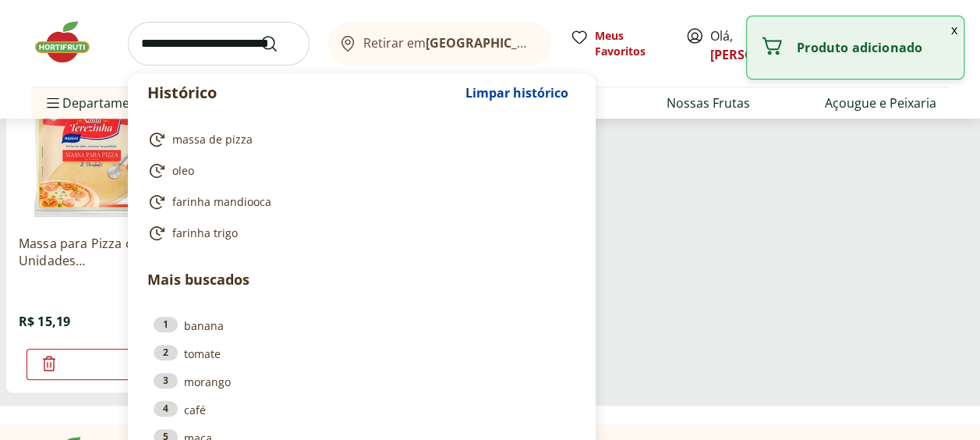
click at [217, 40] on input "search" at bounding box center [219, 44] width 182 height 44
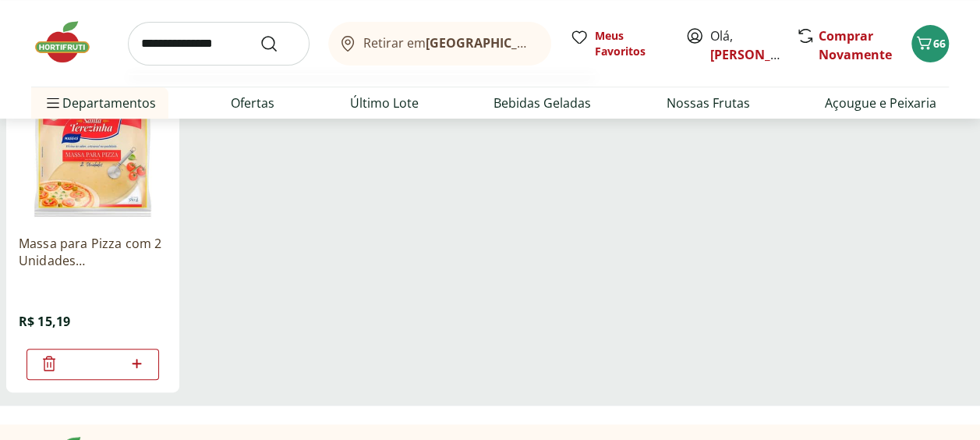
type input "**********"
click at [260, 34] on button "Submit Search" at bounding box center [278, 43] width 37 height 19
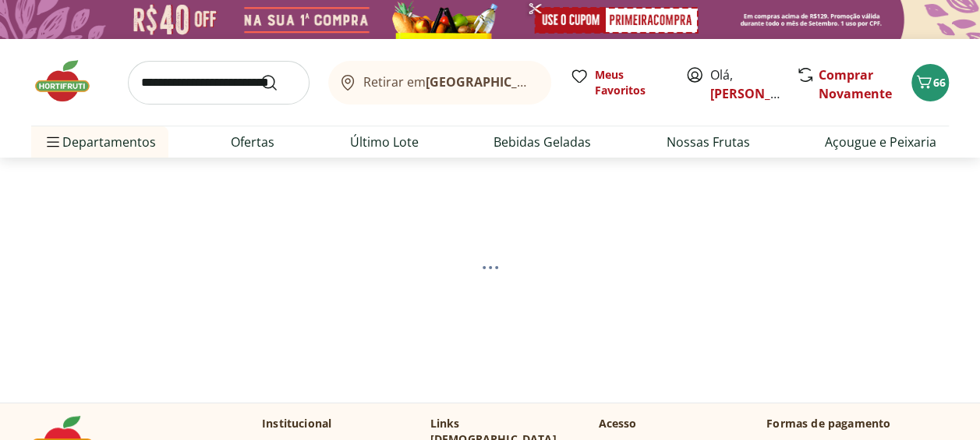
select select "**********"
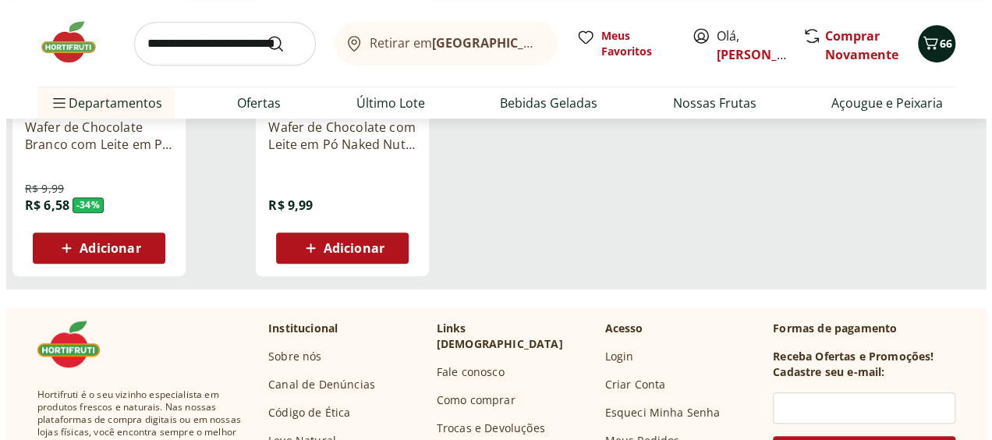
scroll to position [368, 0]
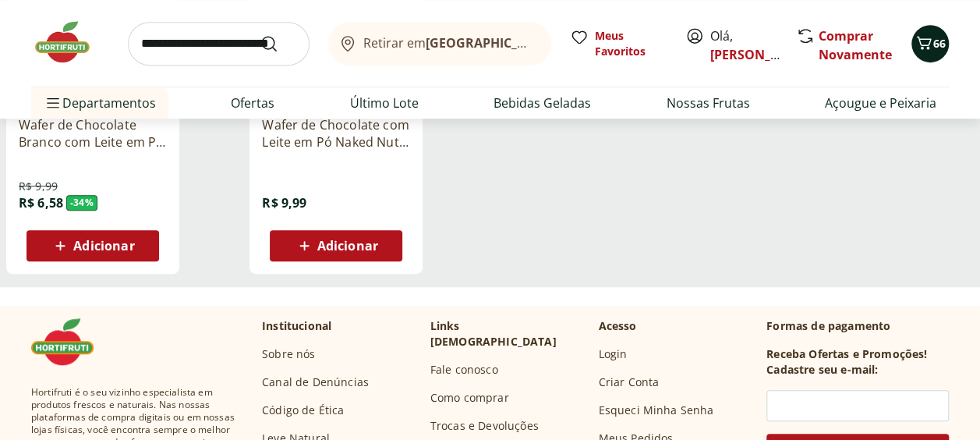
click at [942, 36] on span "66" at bounding box center [939, 43] width 12 height 15
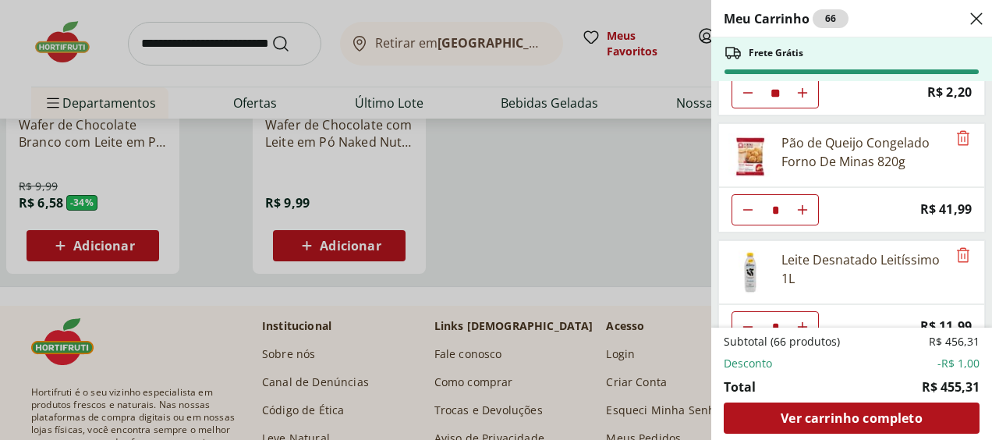
scroll to position [81, 0]
click at [802, 209] on use "Aumentar Quantidade" at bounding box center [802, 210] width 12 height 12
type input "*"
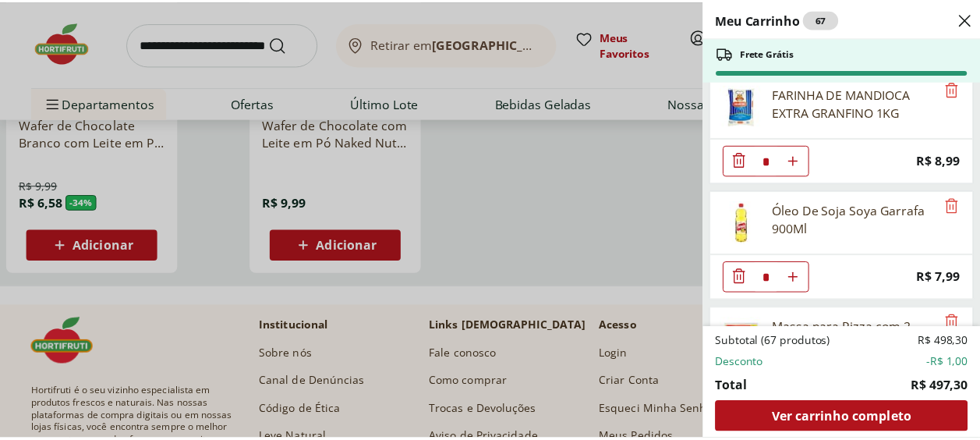
scroll to position [1606, 0]
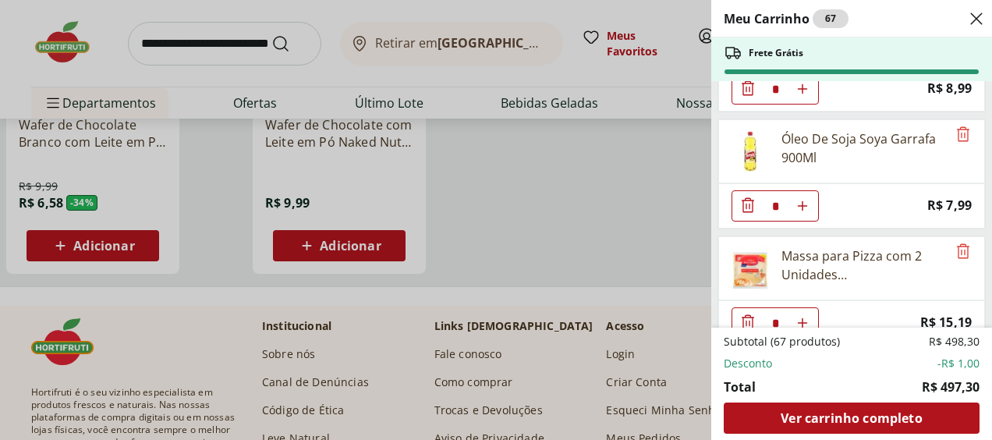
click at [614, 231] on div "Meu Carrinho 67 Frete Grátis Banana Prata Unidade ** Price: R$ 2,20 Pão de Quei…" at bounding box center [496, 220] width 992 height 440
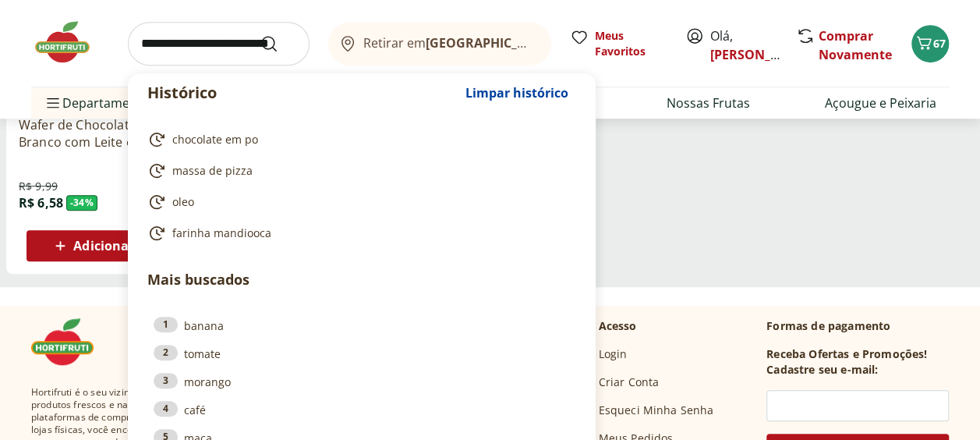
click at [181, 46] on input "search" at bounding box center [219, 44] width 182 height 44
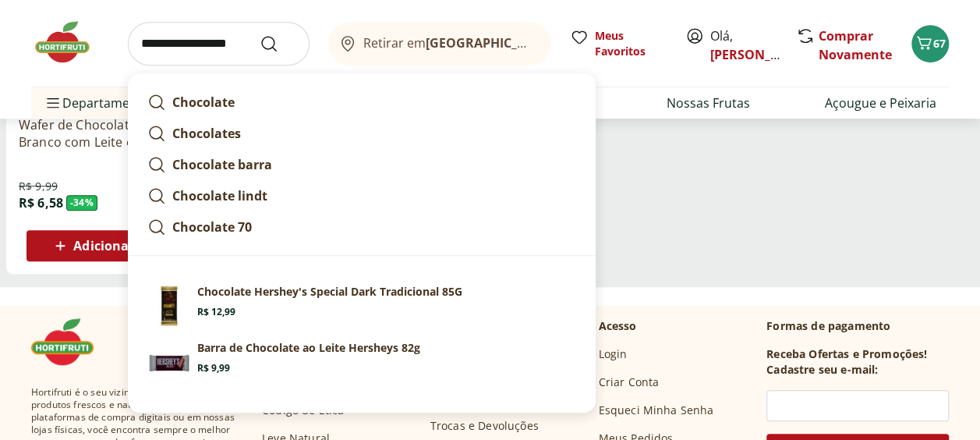
type input "**********"
click at [260, 34] on button "Submit Search" at bounding box center [278, 43] width 37 height 19
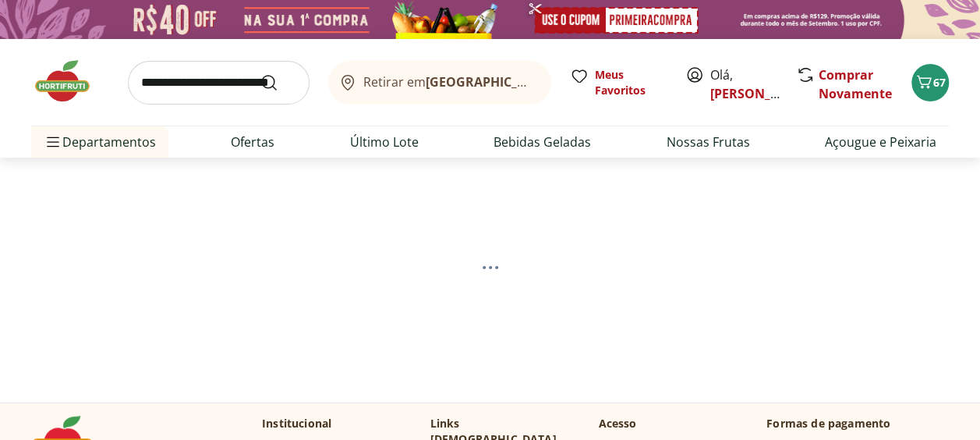
select select "**********"
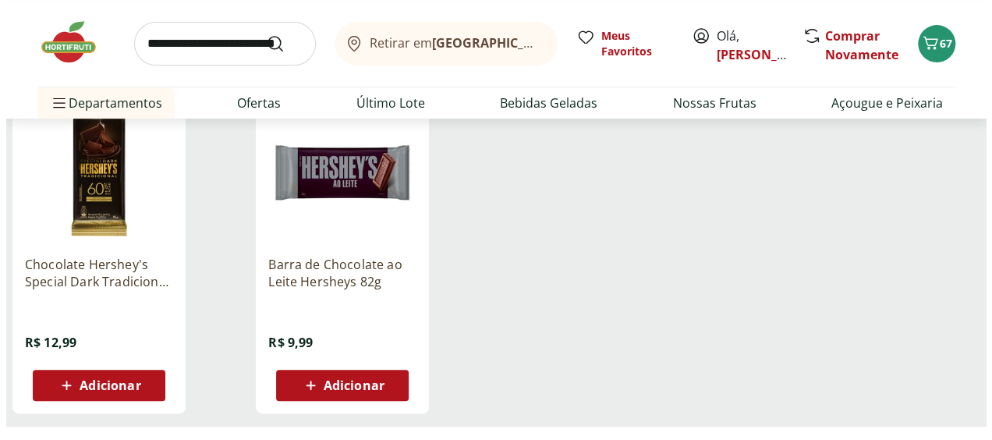
scroll to position [232, 0]
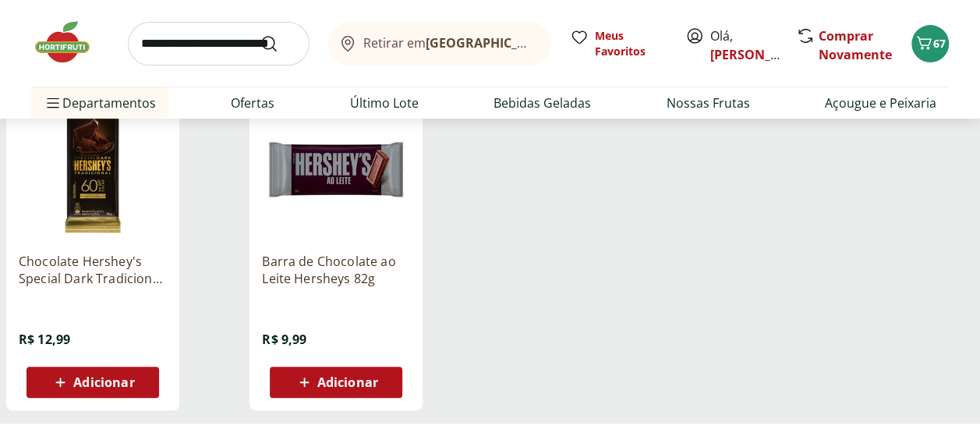
click at [121, 379] on span "Adicionar" at bounding box center [103, 382] width 61 height 12
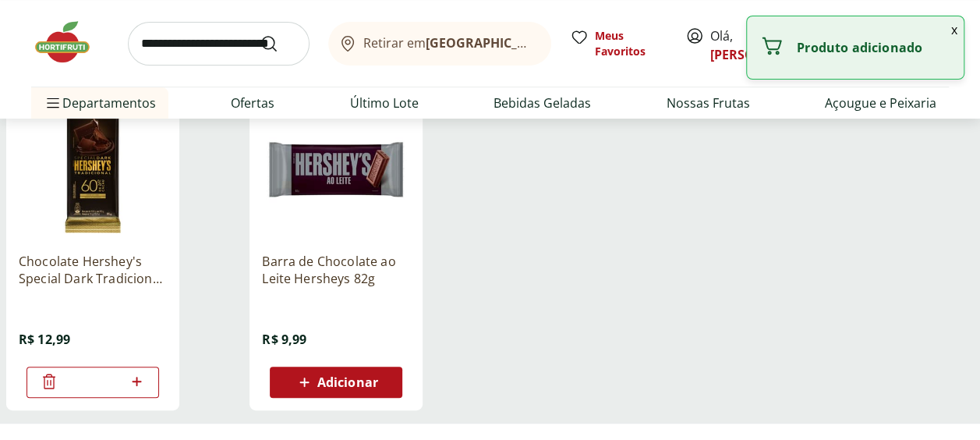
click at [134, 375] on icon at bounding box center [136, 381] width 19 height 19
type input "*"
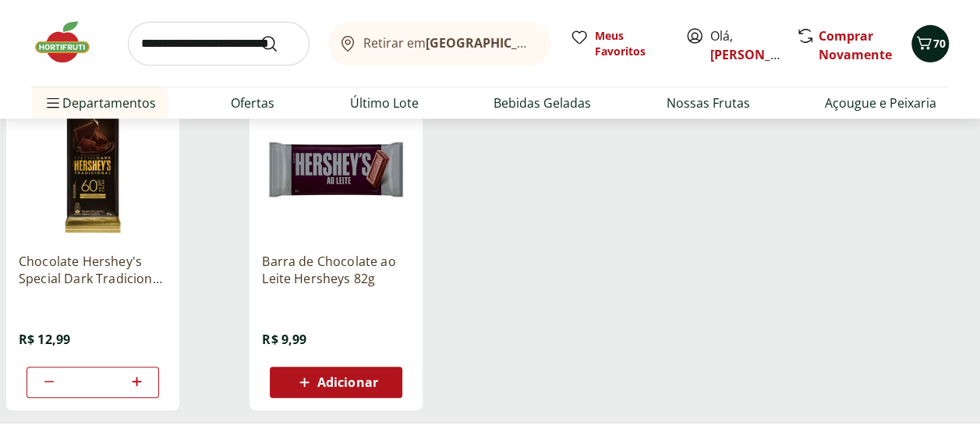
click at [933, 41] on icon "Carrinho" at bounding box center [924, 43] width 19 height 19
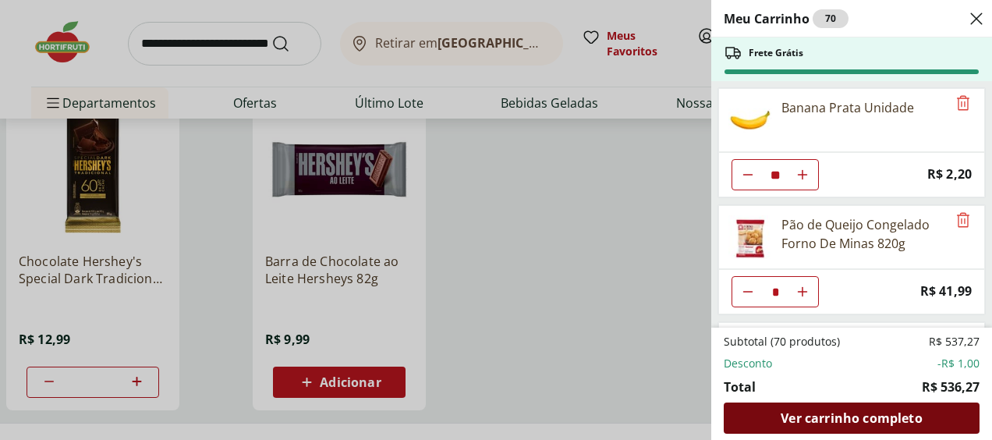
click at [870, 422] on span "Ver carrinho completo" at bounding box center [850, 418] width 141 height 12
